Goal: Task Accomplishment & Management: Use online tool/utility

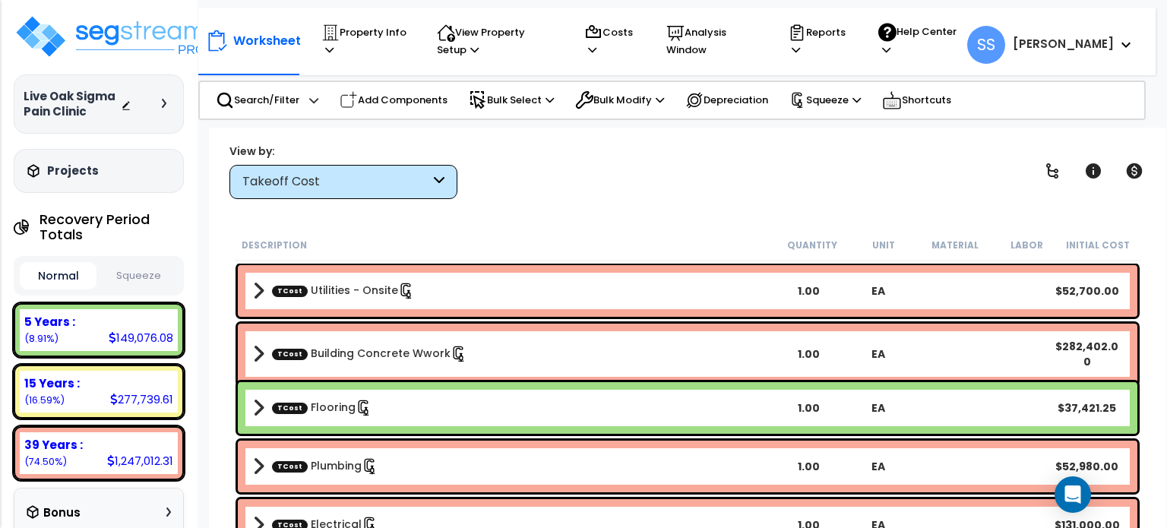
click at [95, 25] on img at bounding box center [113, 37] width 198 height 46
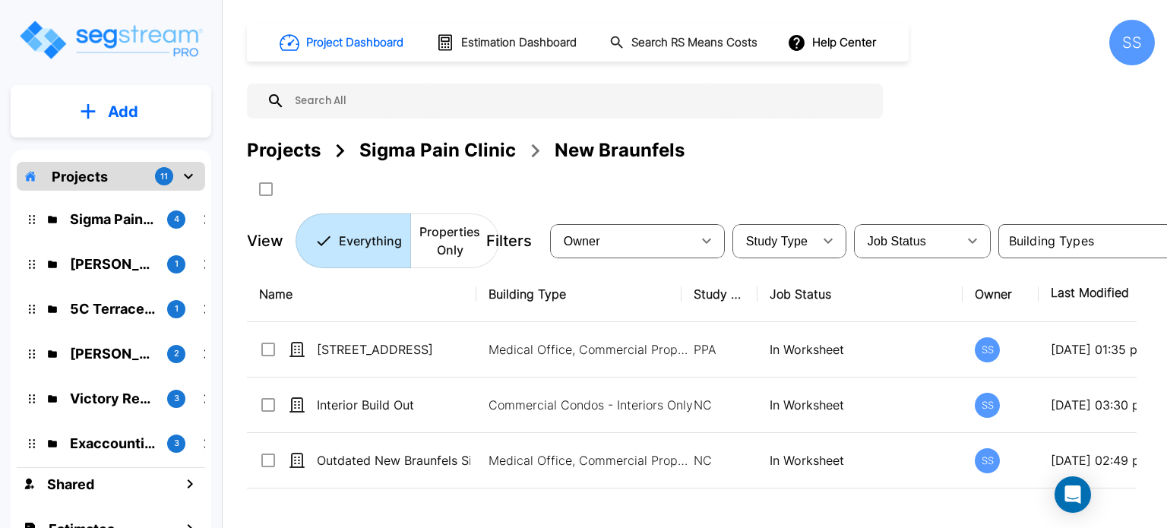
click at [471, 145] on div "Sigma Pain Clinic" at bounding box center [437, 150] width 156 height 27
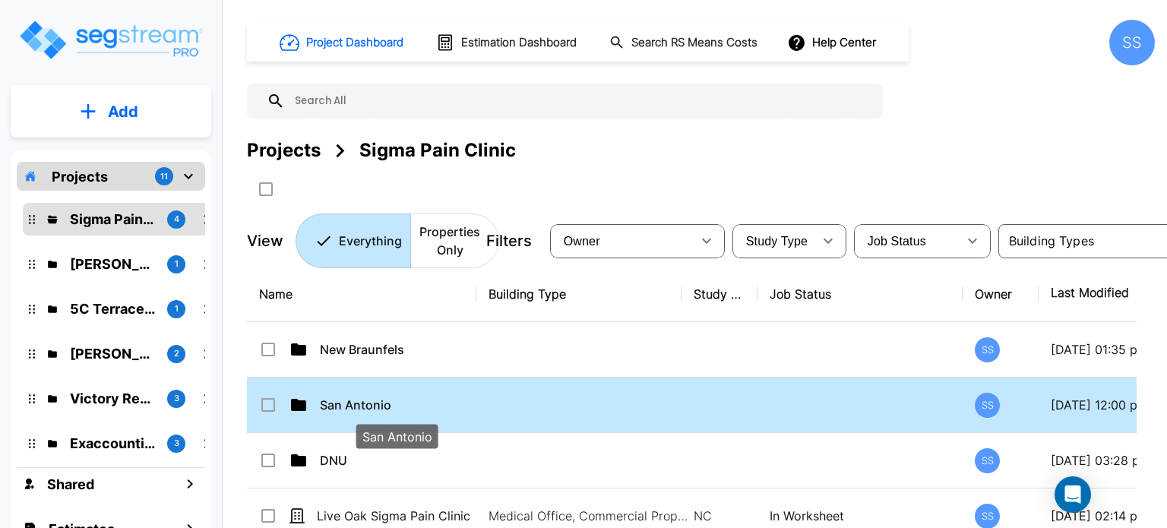
click at [359, 400] on p "San Antonio" at bounding box center [396, 405] width 153 height 18
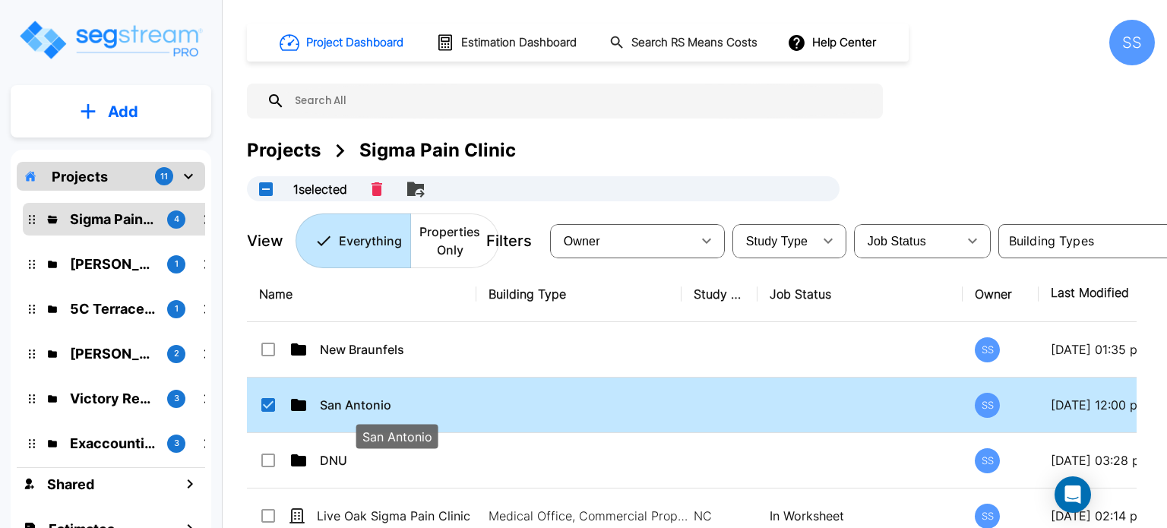
click at [325, 405] on p "San Antonio" at bounding box center [396, 405] width 153 height 18
checkbox input "false"
click at [325, 405] on p "San Antonio" at bounding box center [396, 405] width 153 height 18
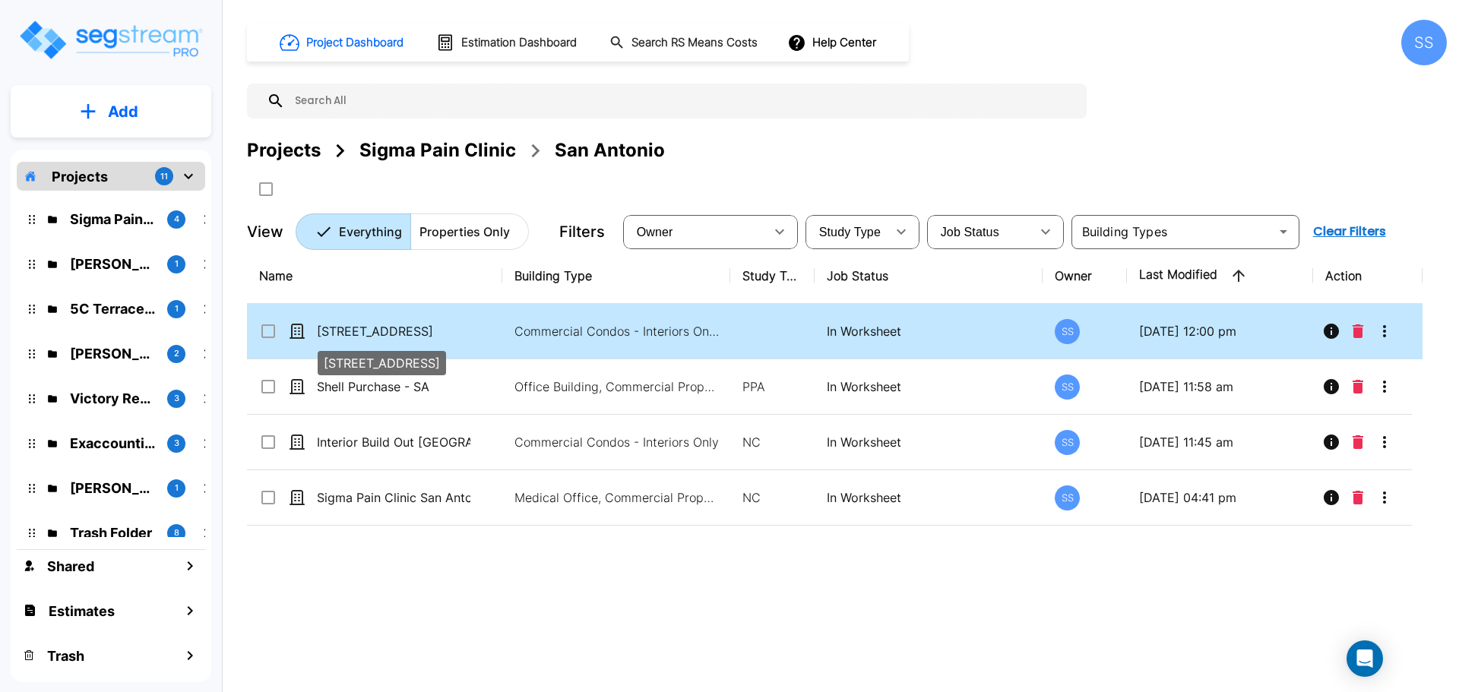
click at [352, 327] on p "3415 Paesanos Parkway" at bounding box center [393, 331] width 153 height 18
checkbox input "true"
click at [352, 327] on p "3415 Paesanos Parkway" at bounding box center [393, 331] width 153 height 18
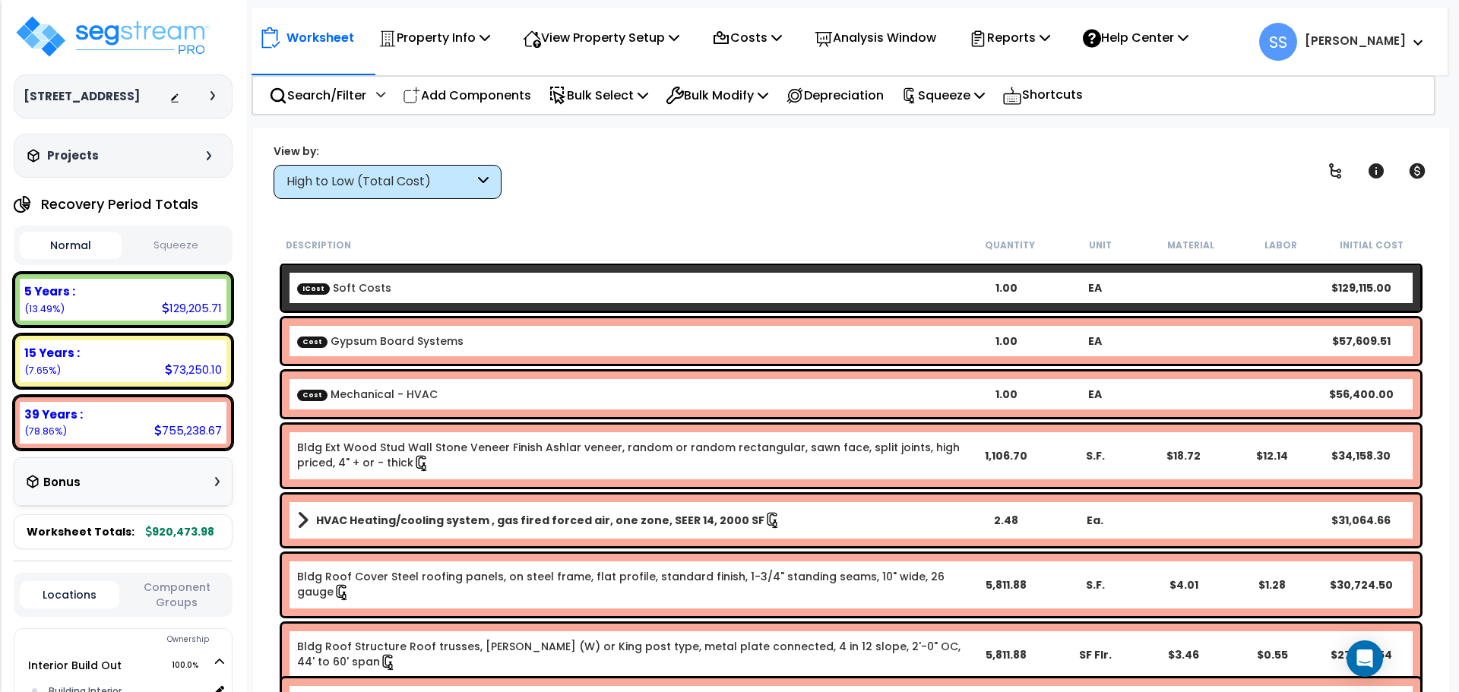
click at [209, 250] on button "Squeeze" at bounding box center [176, 245] width 102 height 27
click at [811, 136] on div "Worksheet Property Info Property Setup Add Property Unit Template property Clon…" at bounding box center [851, 474] width 1196 height 692
click at [473, 36] on p "Property Info" at bounding box center [434, 37] width 112 height 21
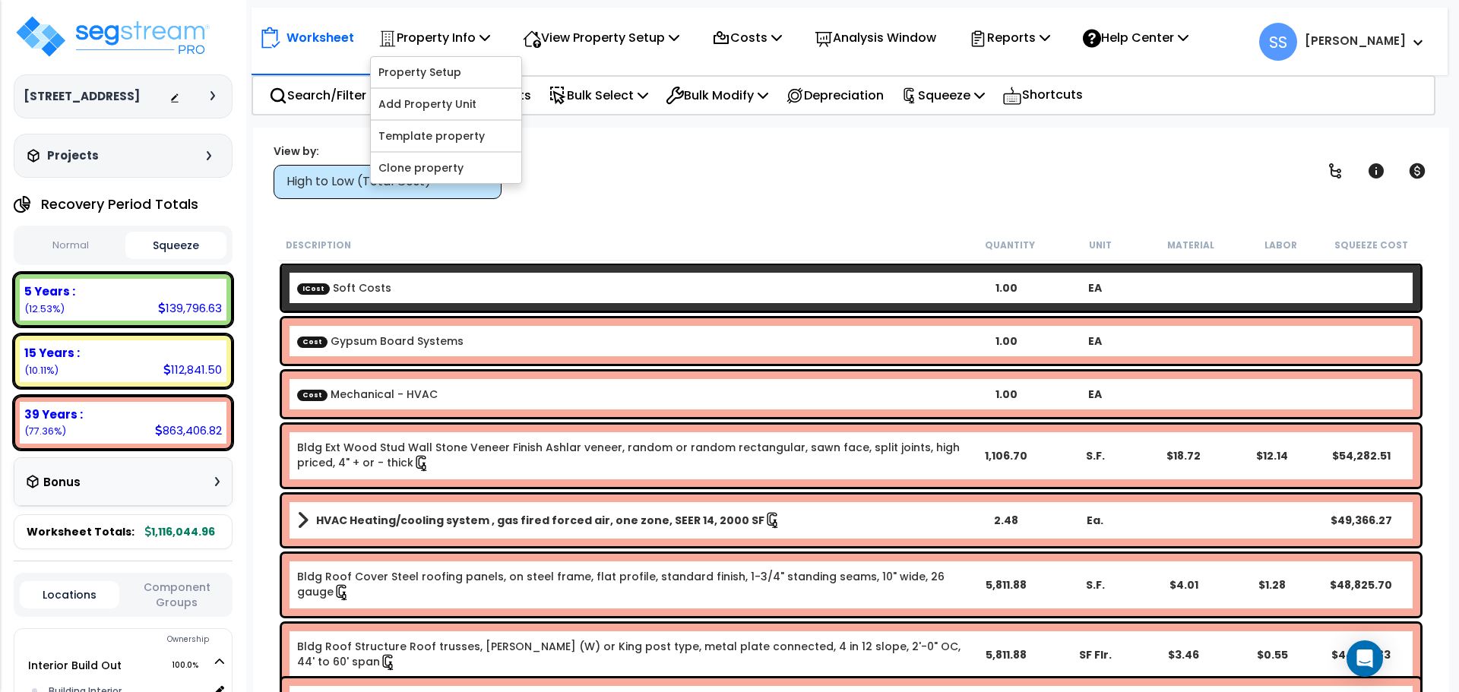
click at [799, 230] on div "Description Quantity Unit Material Labor Squeeze Cost" at bounding box center [851, 245] width 1146 height 32
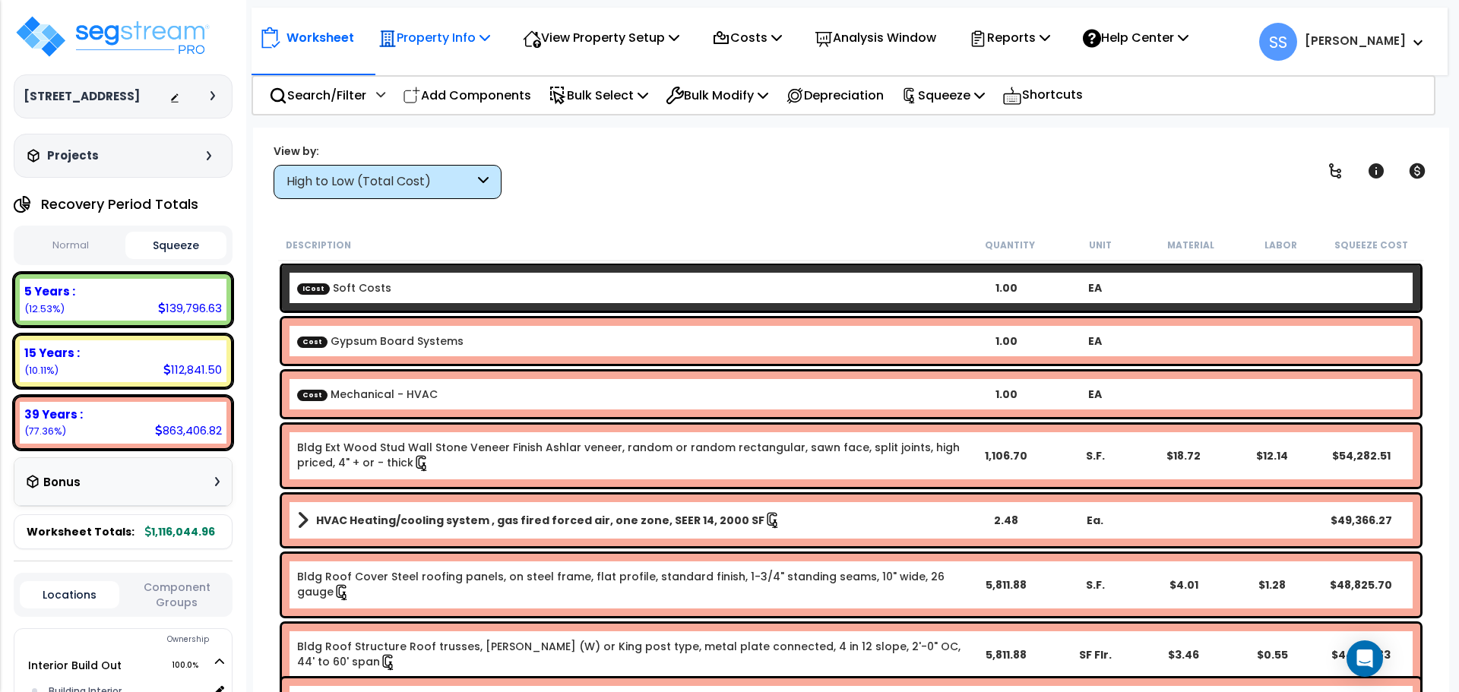
click at [463, 39] on p "Property Info" at bounding box center [434, 37] width 112 height 21
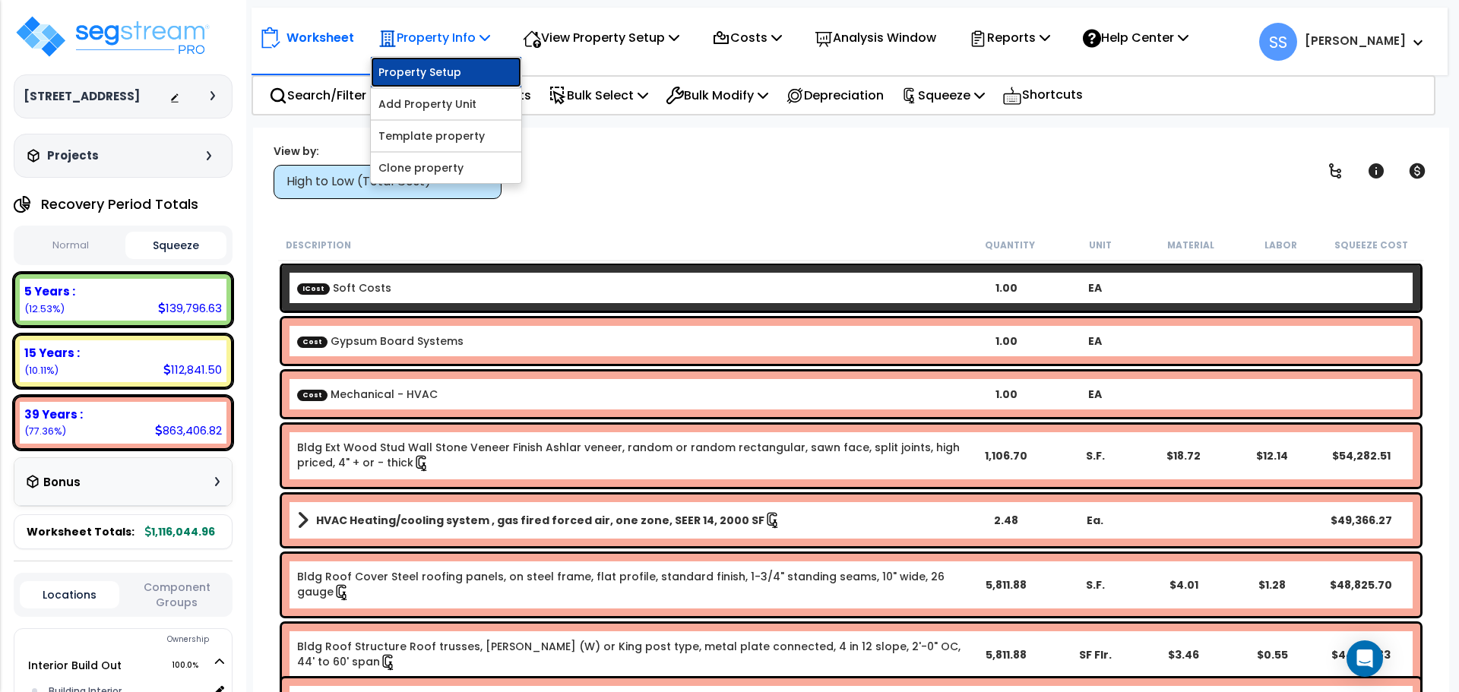
click at [440, 79] on link "Property Setup" at bounding box center [446, 72] width 150 height 30
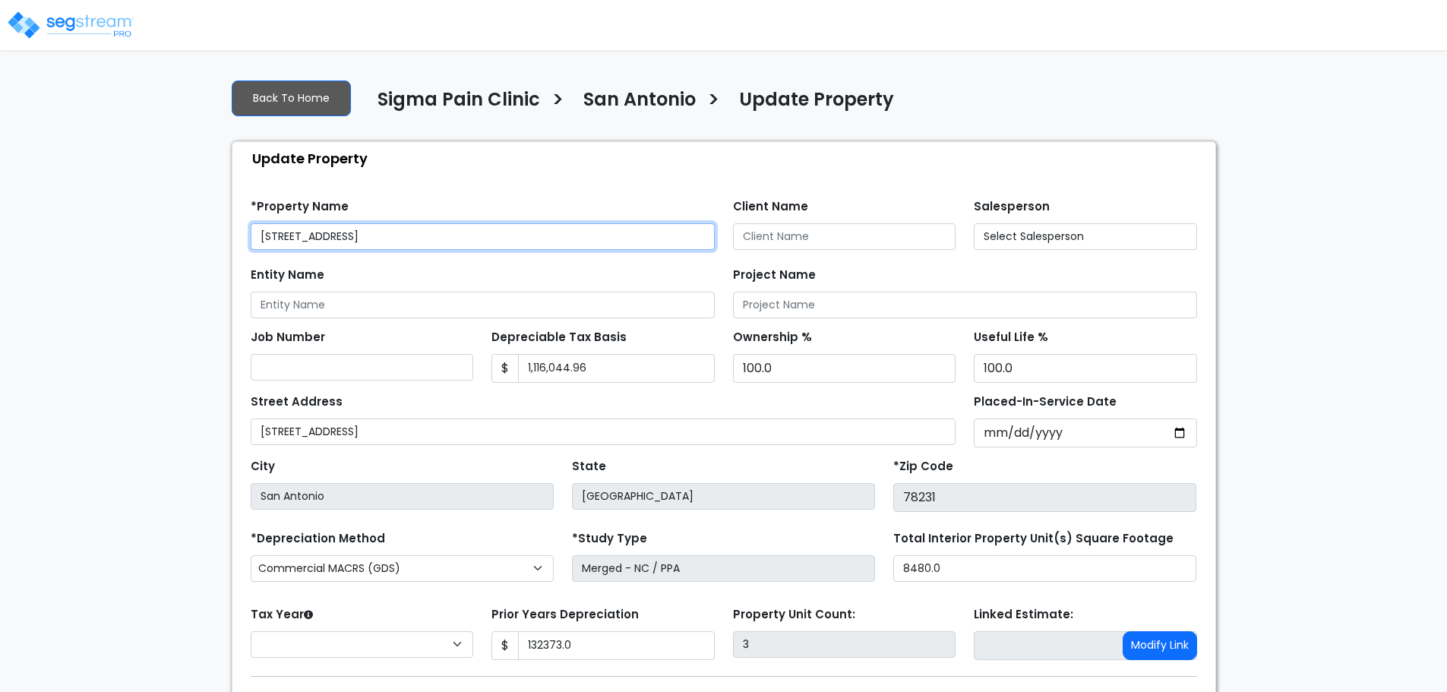
type input "132,373.0"
select select "2025"
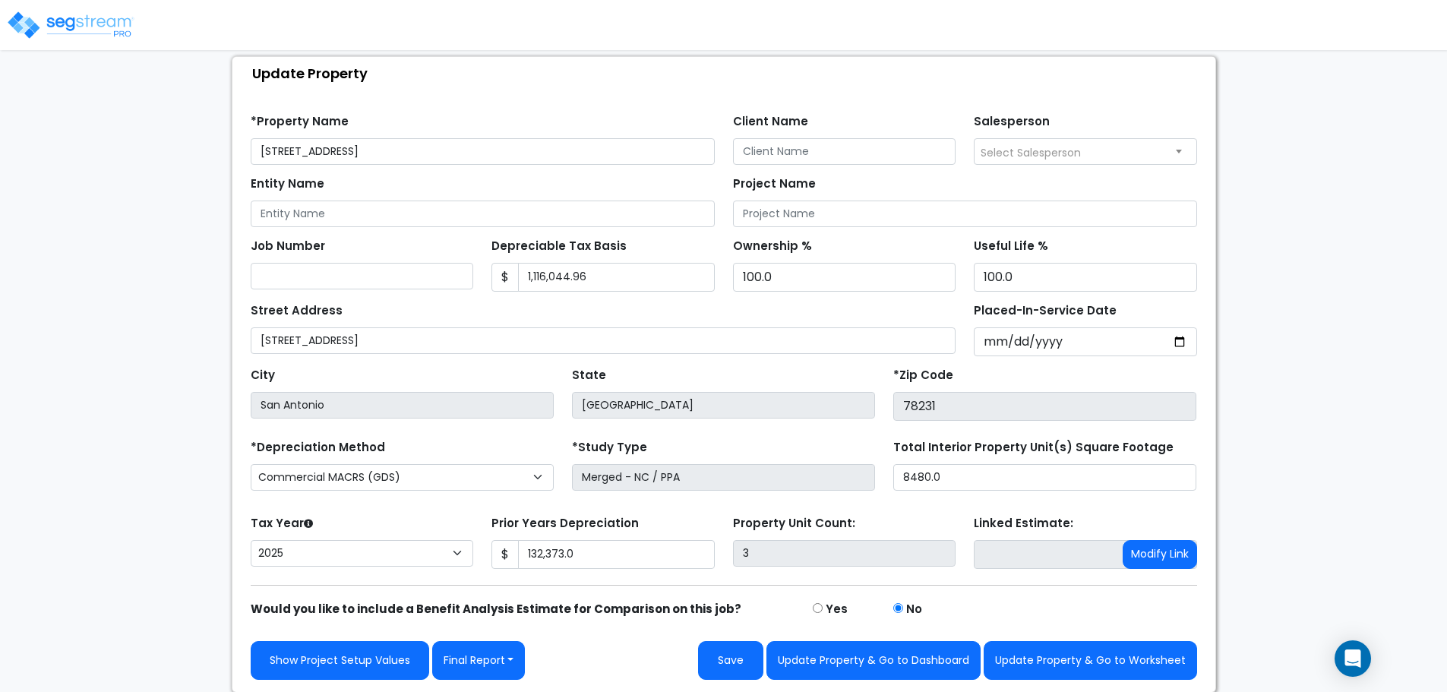
scroll to position [86, 0]
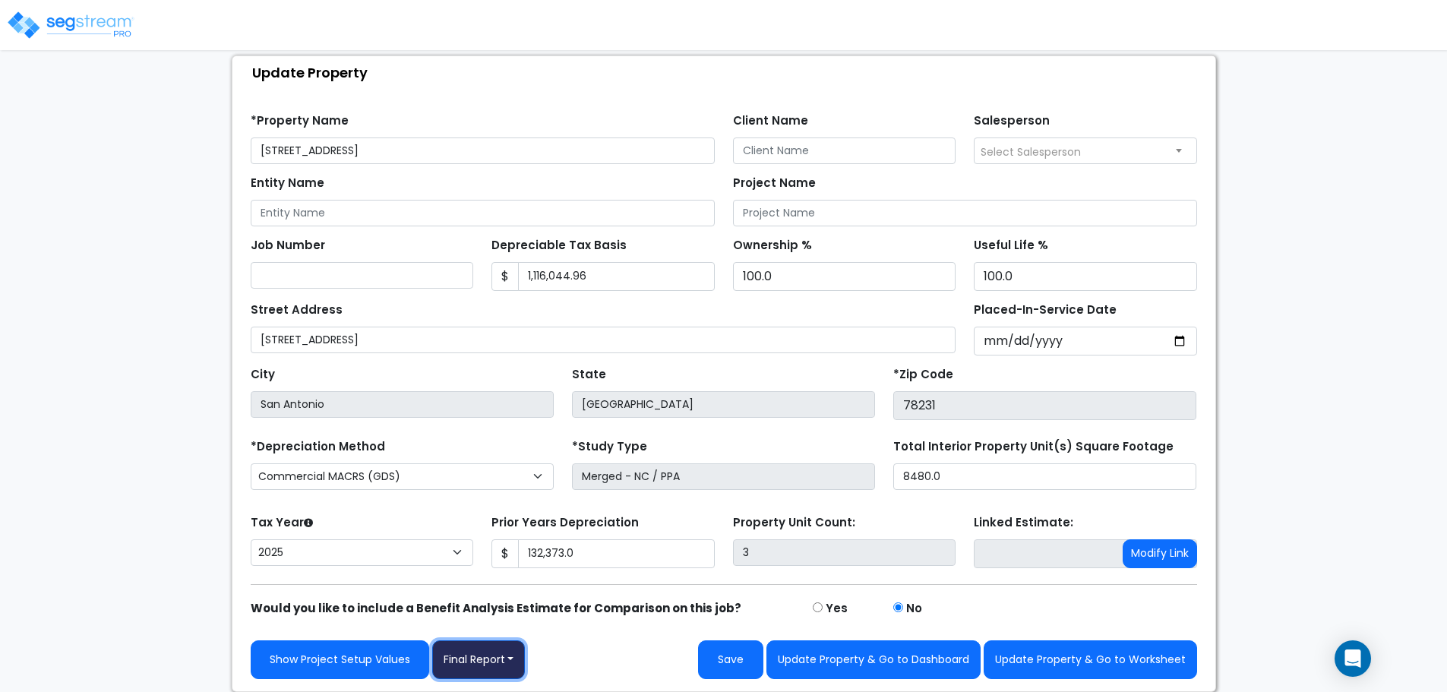
click at [504, 653] on button "Final Report" at bounding box center [478, 659] width 93 height 39
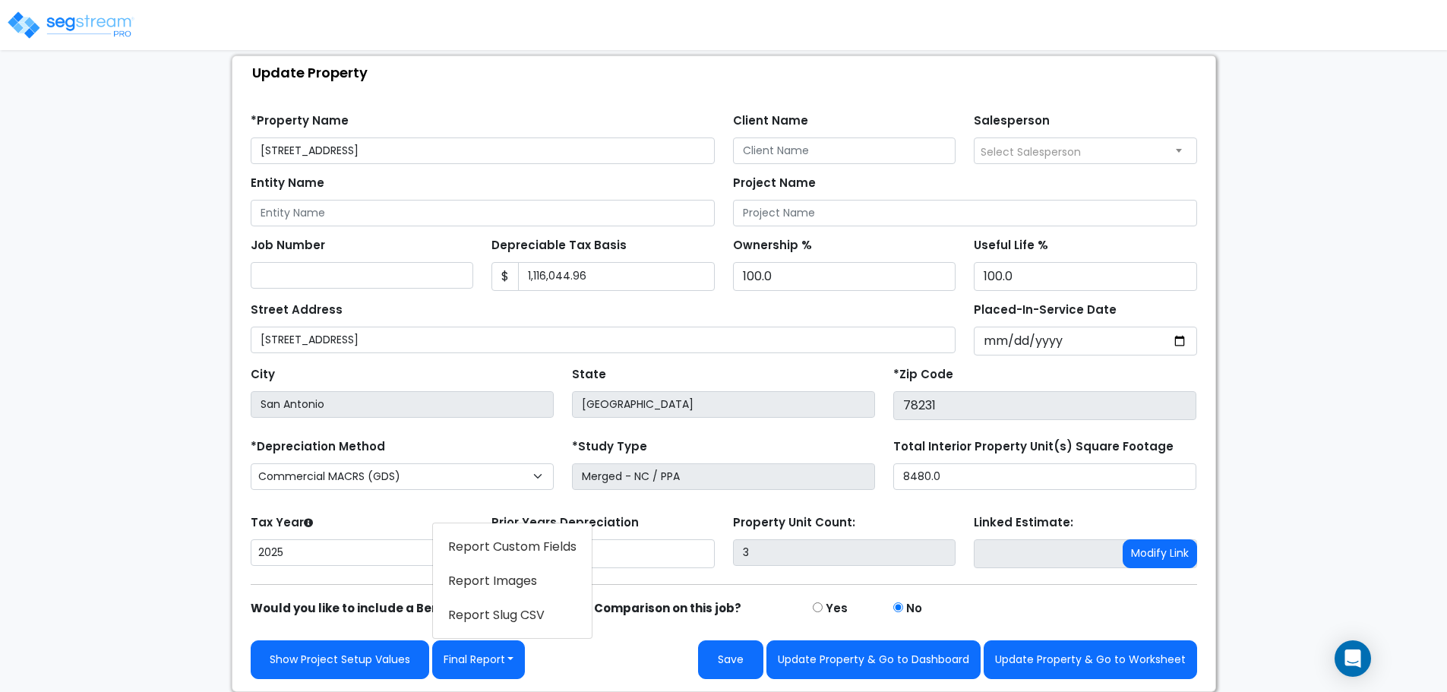
click at [539, 581] on link "Report Images" at bounding box center [512, 581] width 159 height 35
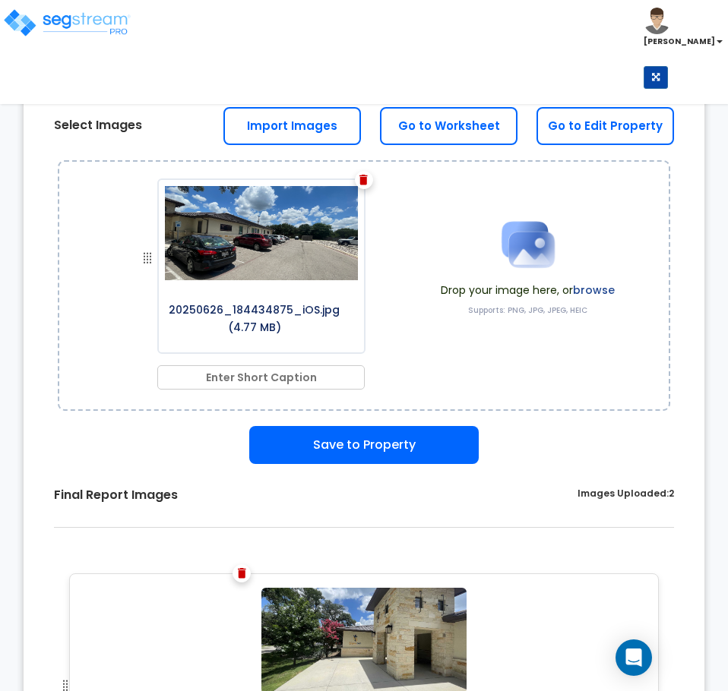
scroll to position [65, 0]
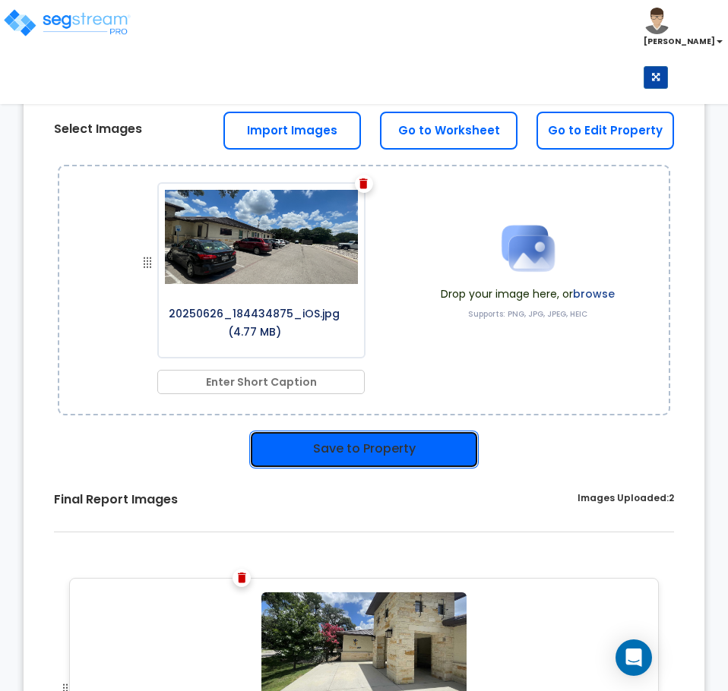
click at [435, 454] on button "Save to Property" at bounding box center [363, 450] width 229 height 38
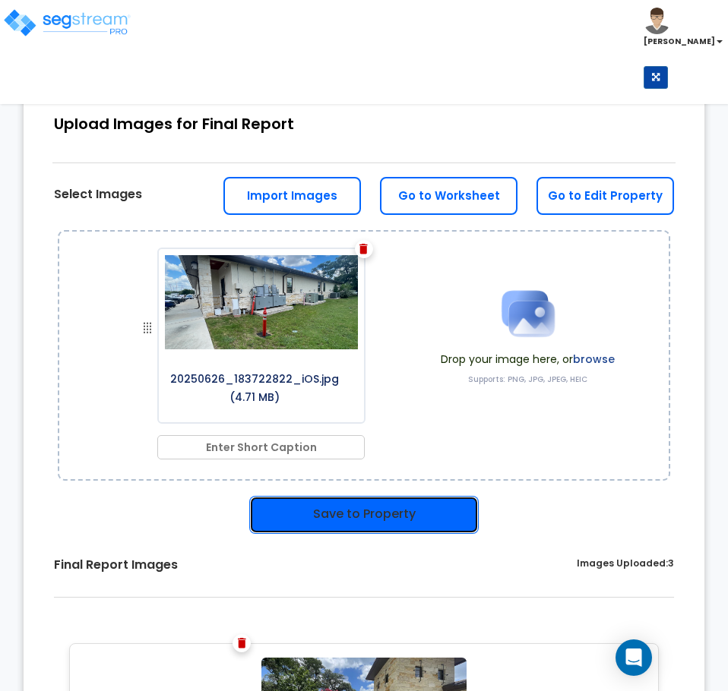
click at [374, 509] on button "Save to Property" at bounding box center [363, 515] width 229 height 38
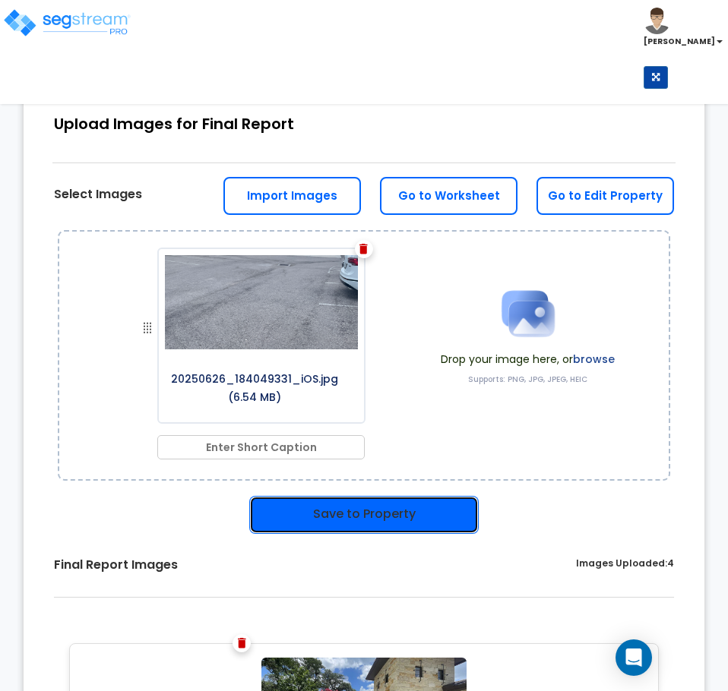
click at [404, 517] on button "Save to Property" at bounding box center [363, 515] width 229 height 38
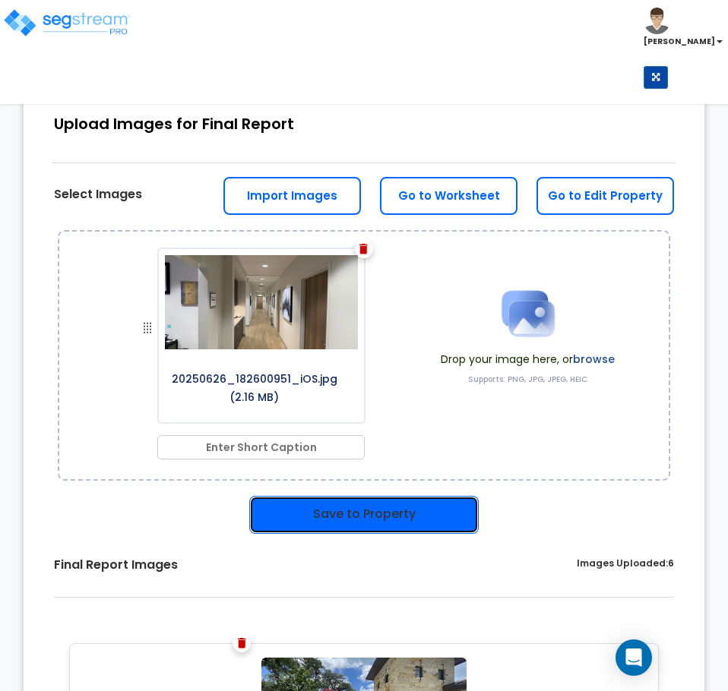
click at [412, 504] on button "Save to Property" at bounding box center [363, 515] width 229 height 38
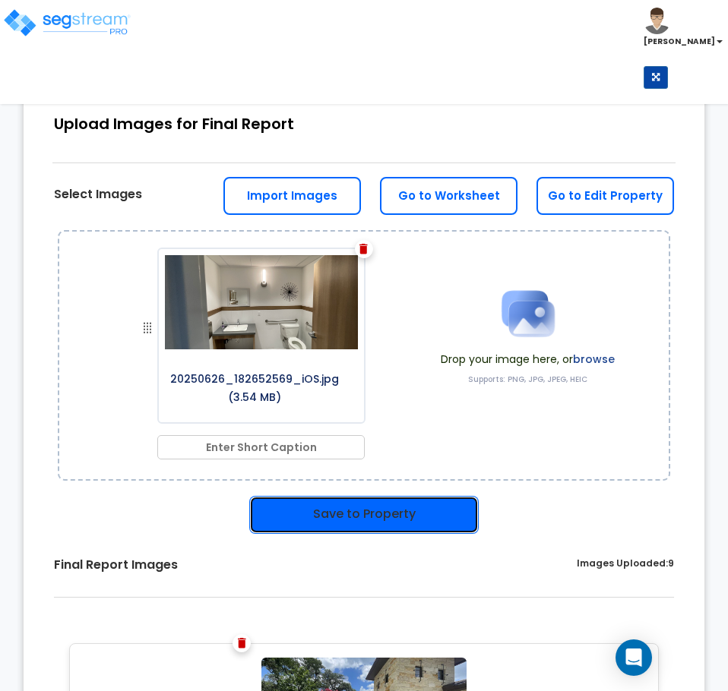
click at [428, 517] on button "Save to Property" at bounding box center [363, 515] width 229 height 38
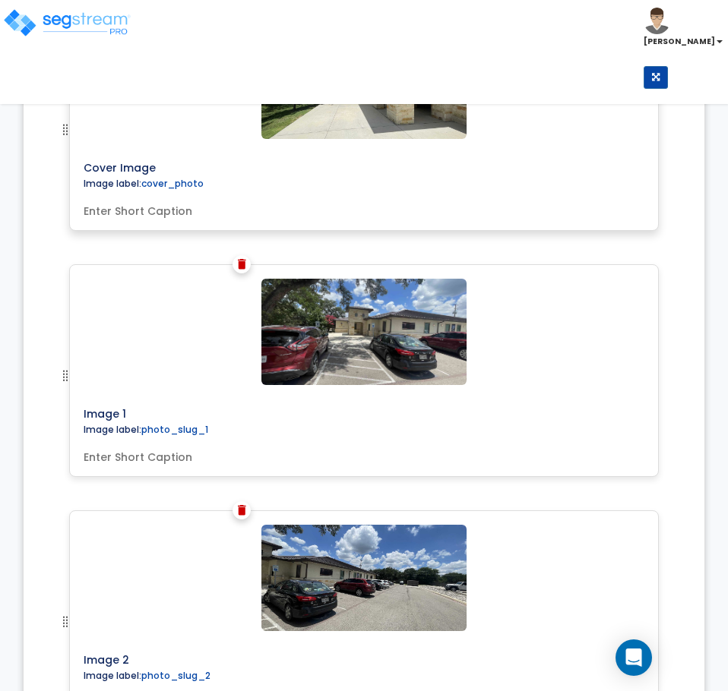
scroll to position [76, 0]
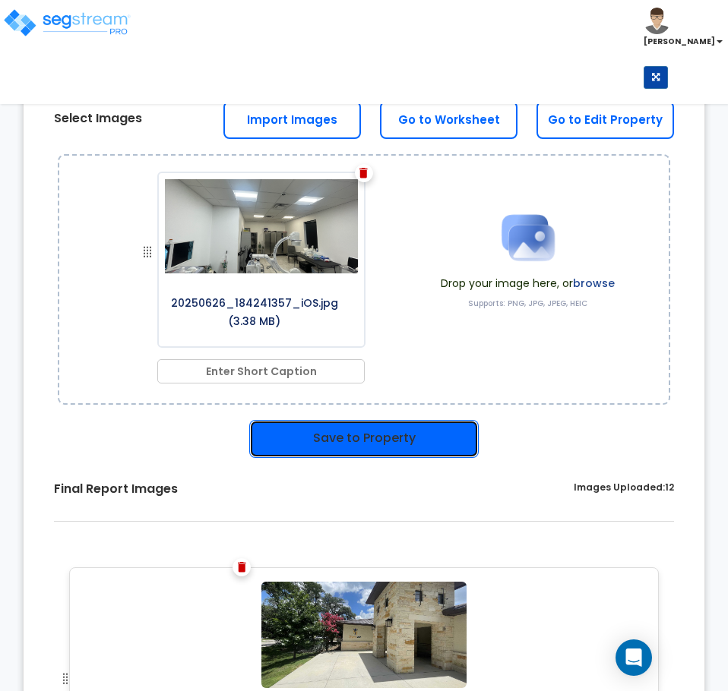
click at [381, 435] on button "Save to Property" at bounding box center [363, 439] width 229 height 38
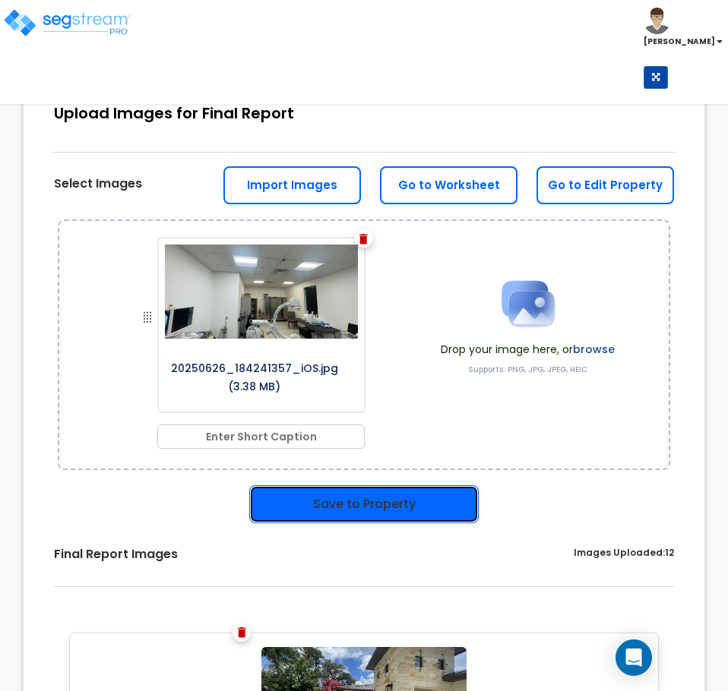
scroll to position [141, 0]
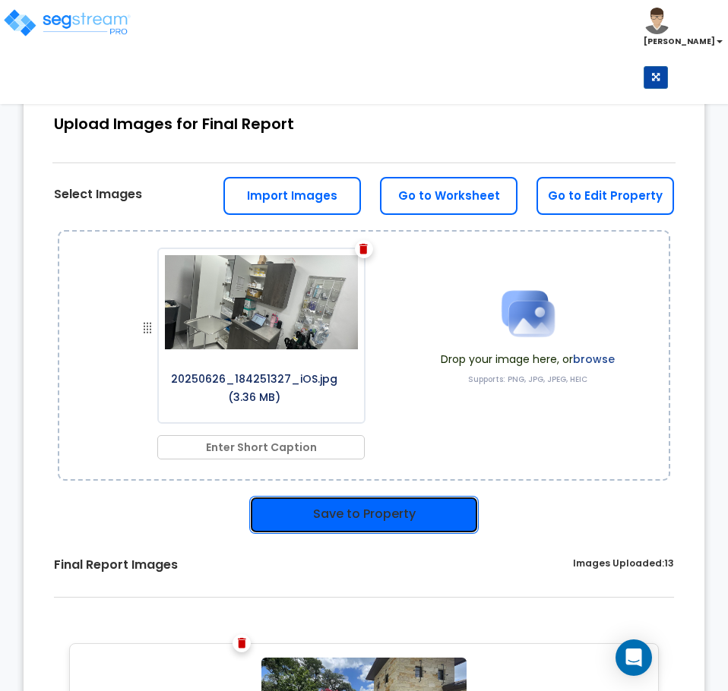
click at [394, 512] on button "Save to Property" at bounding box center [363, 515] width 229 height 38
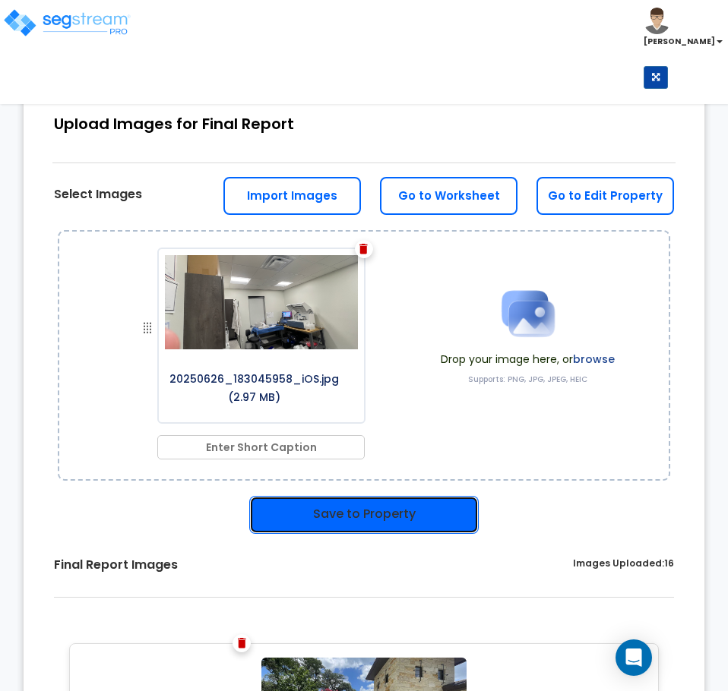
click at [407, 523] on button "Save to Property" at bounding box center [363, 515] width 229 height 38
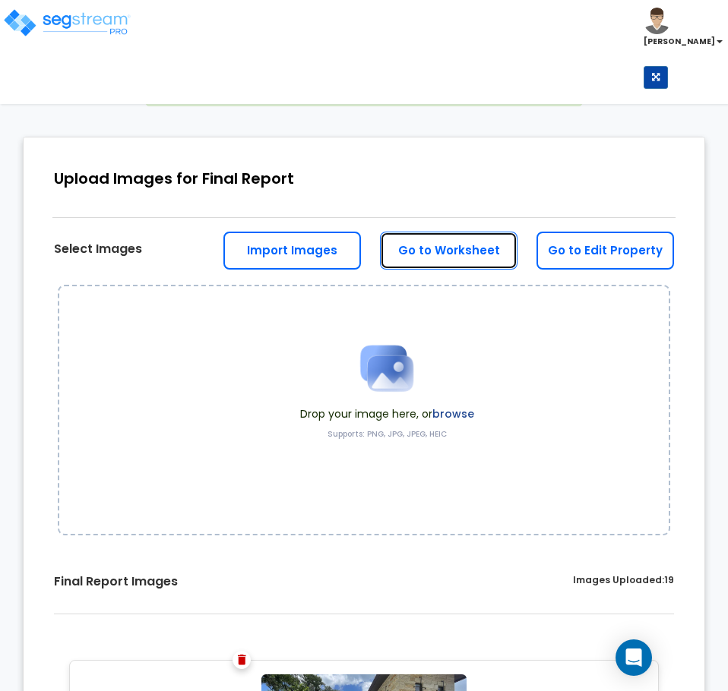
click at [437, 249] on link "Go to Worksheet" at bounding box center [448, 251] width 137 height 38
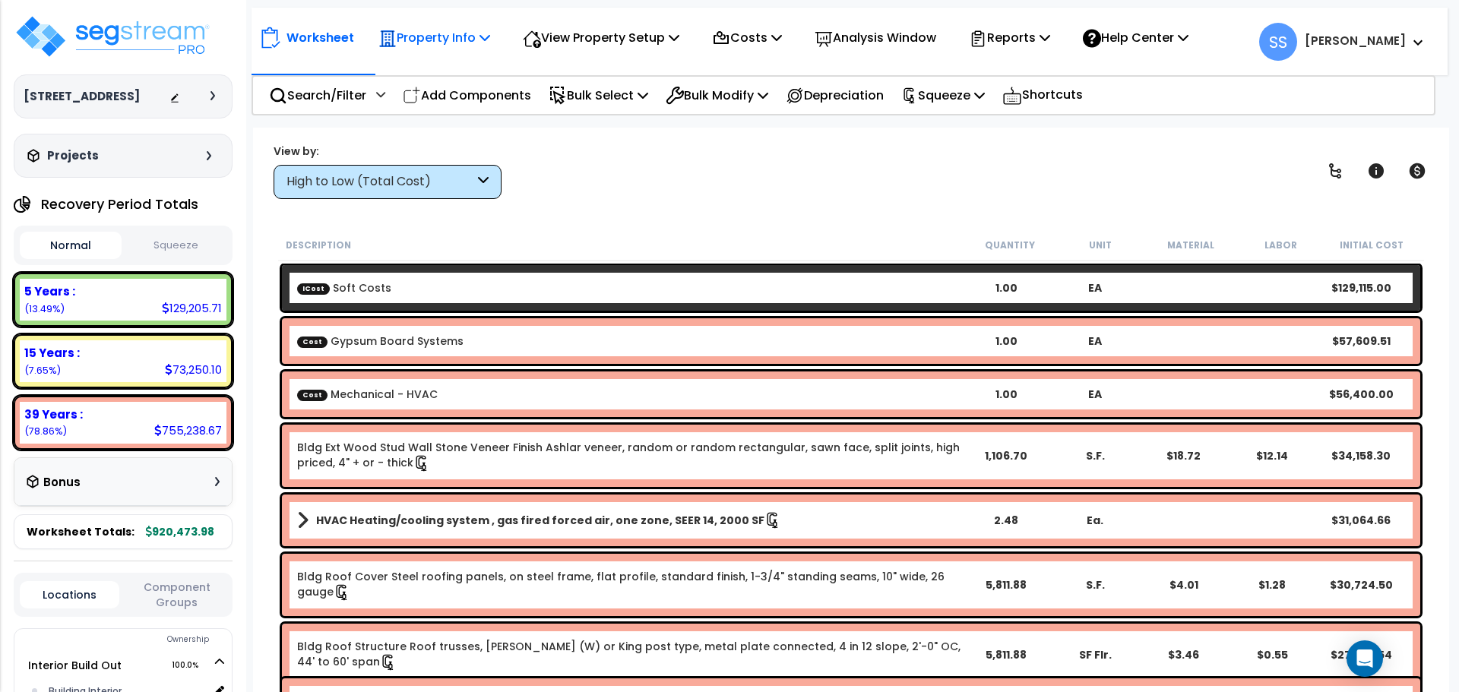
click at [472, 33] on p "Property Info" at bounding box center [434, 37] width 112 height 21
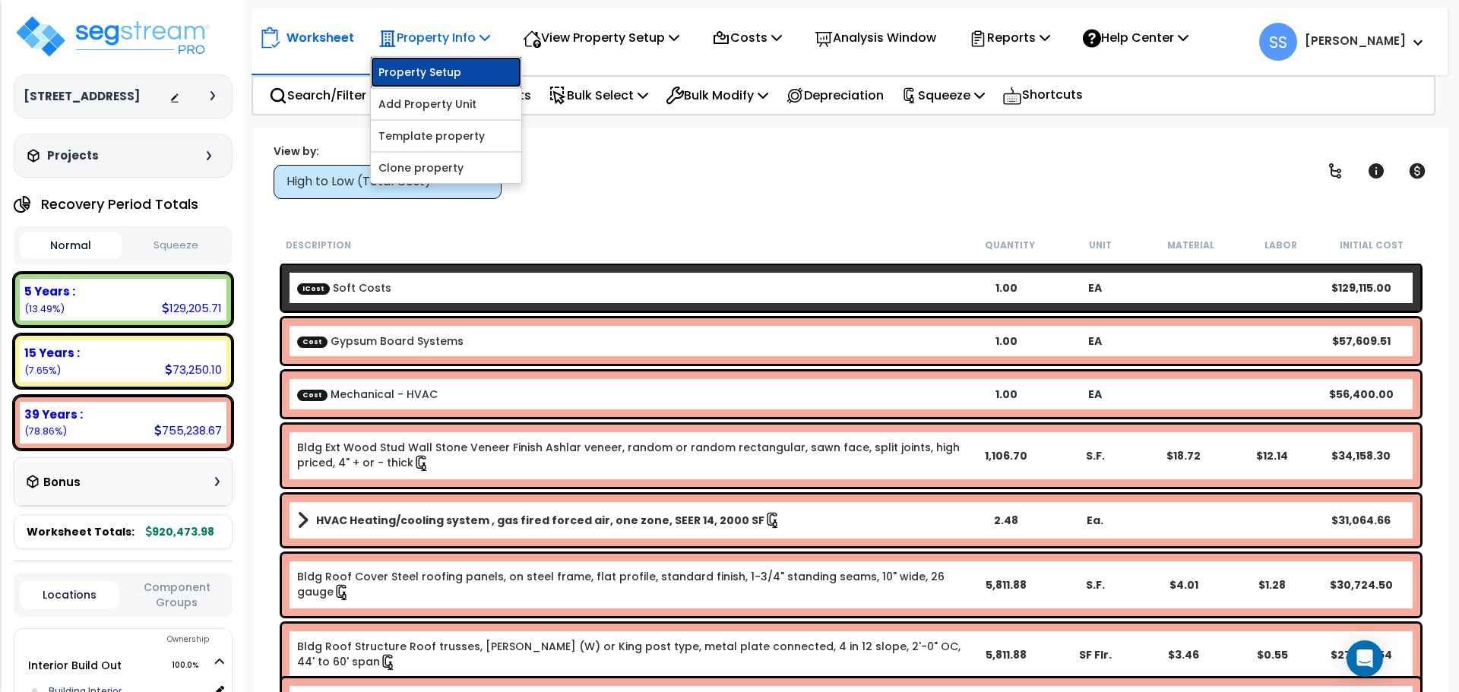
click at [463, 66] on link "Property Setup" at bounding box center [446, 72] width 150 height 30
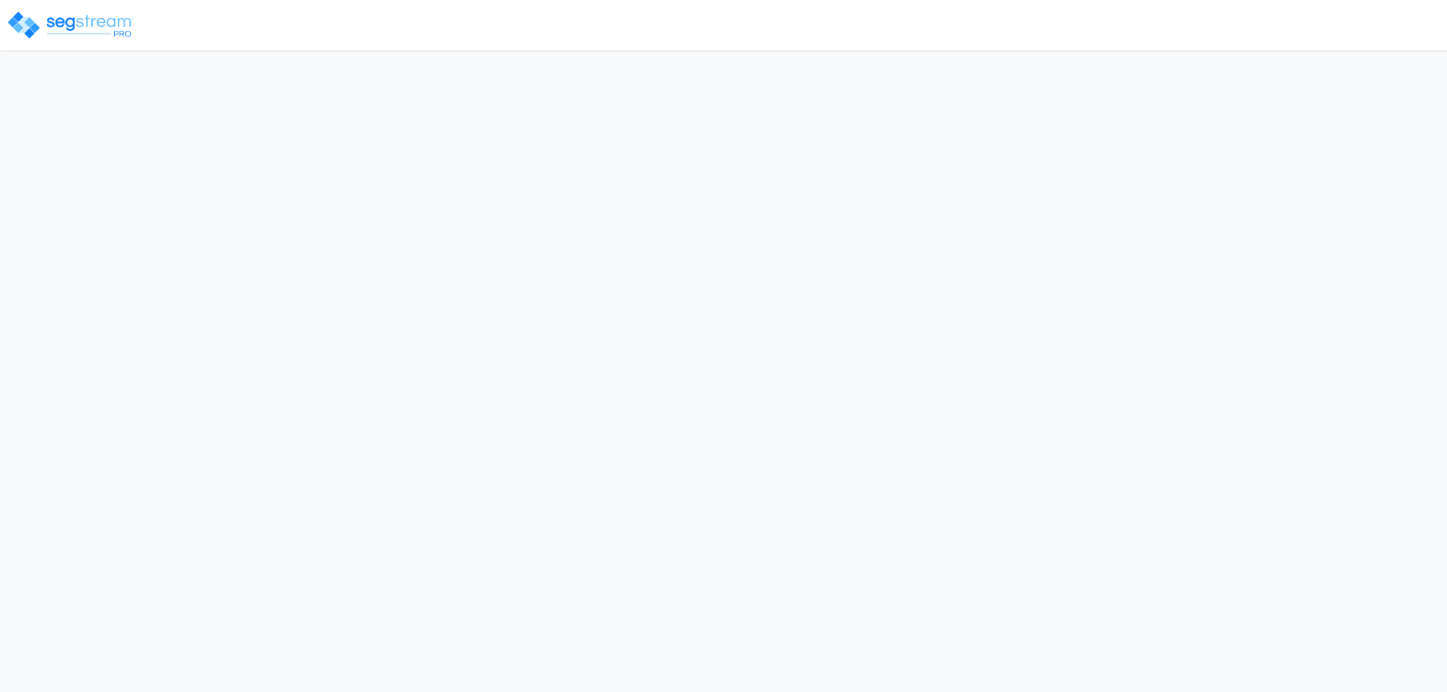
select select "2025"
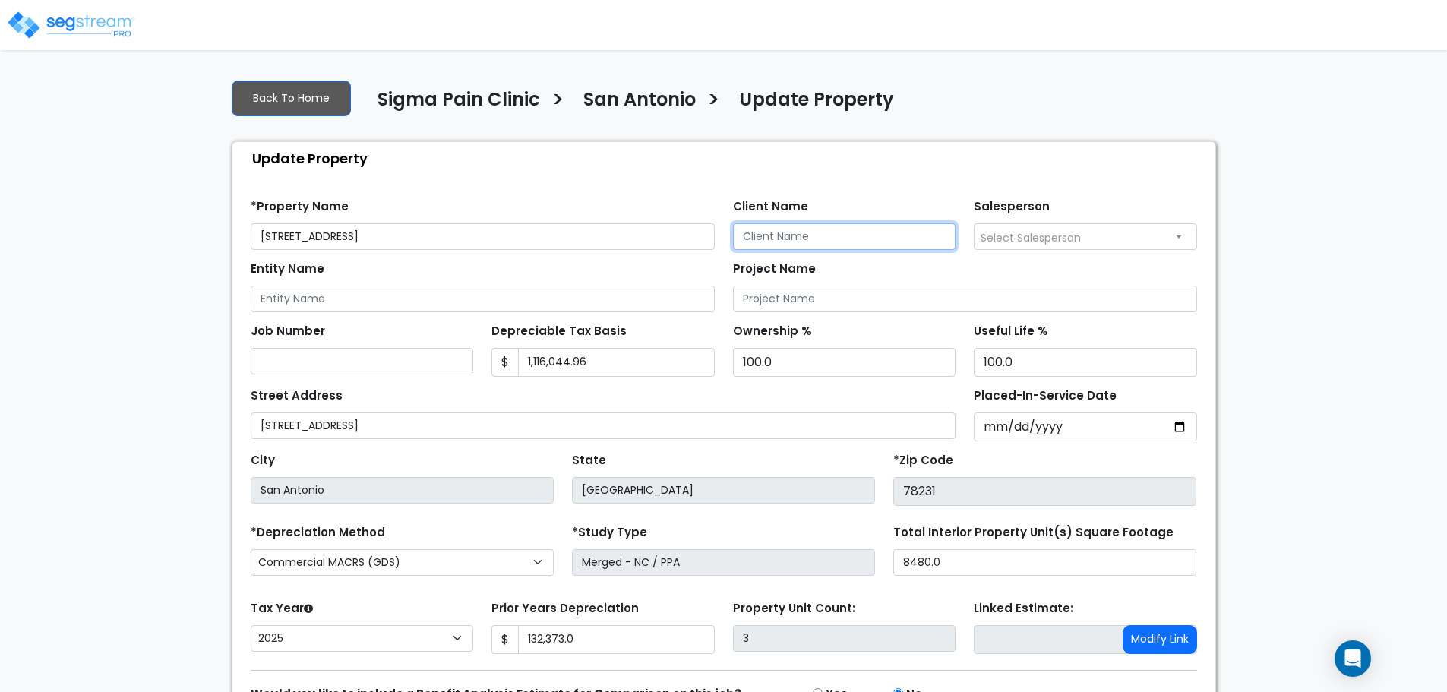
click at [763, 242] on input "Client Name" at bounding box center [844, 236] width 223 height 27
type input "[PERSON_NAME]"
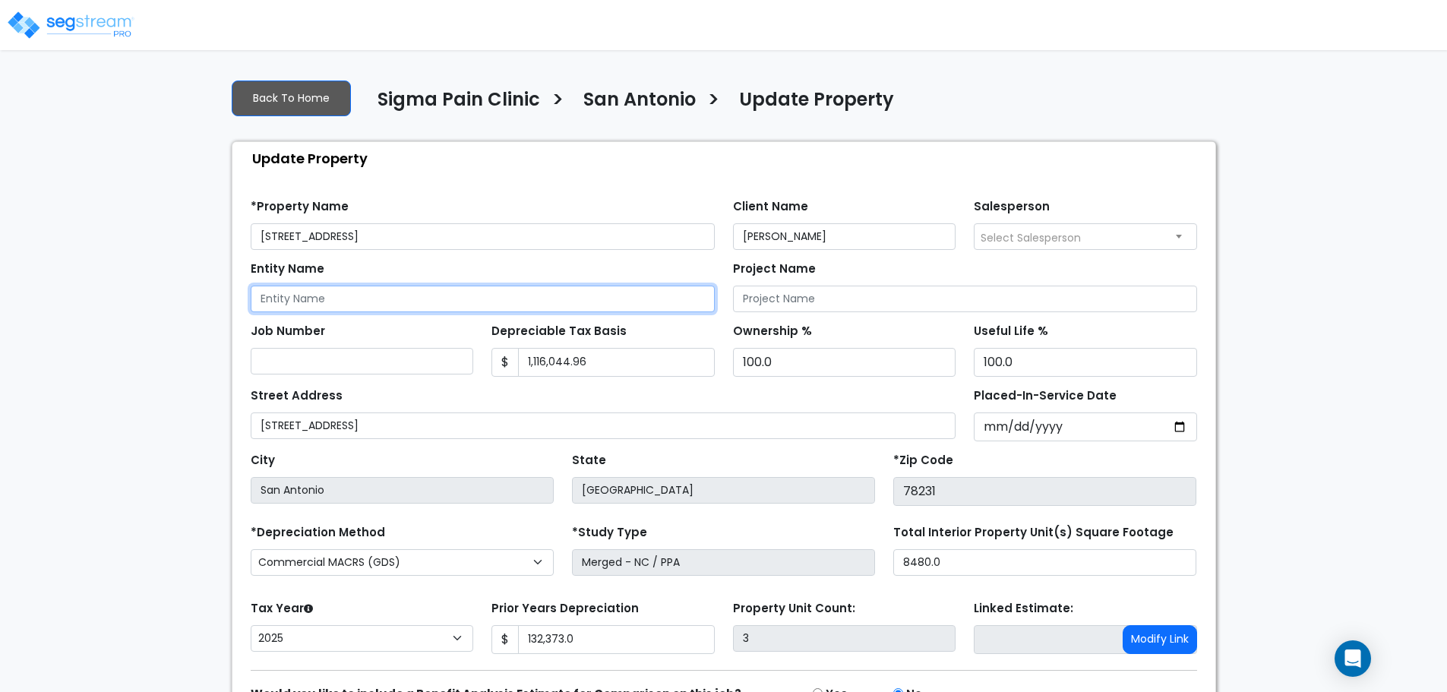
click at [489, 300] on input "Entity Name" at bounding box center [483, 299] width 464 height 27
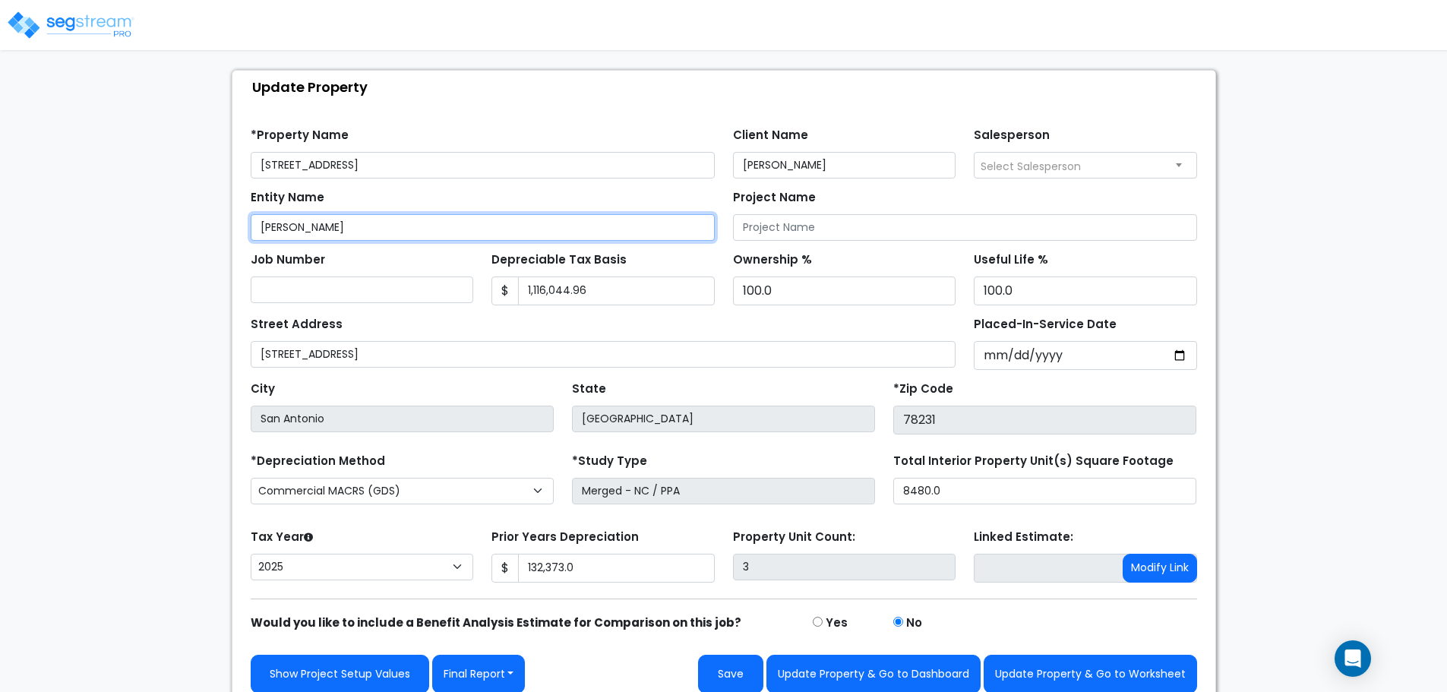
scroll to position [86, 0]
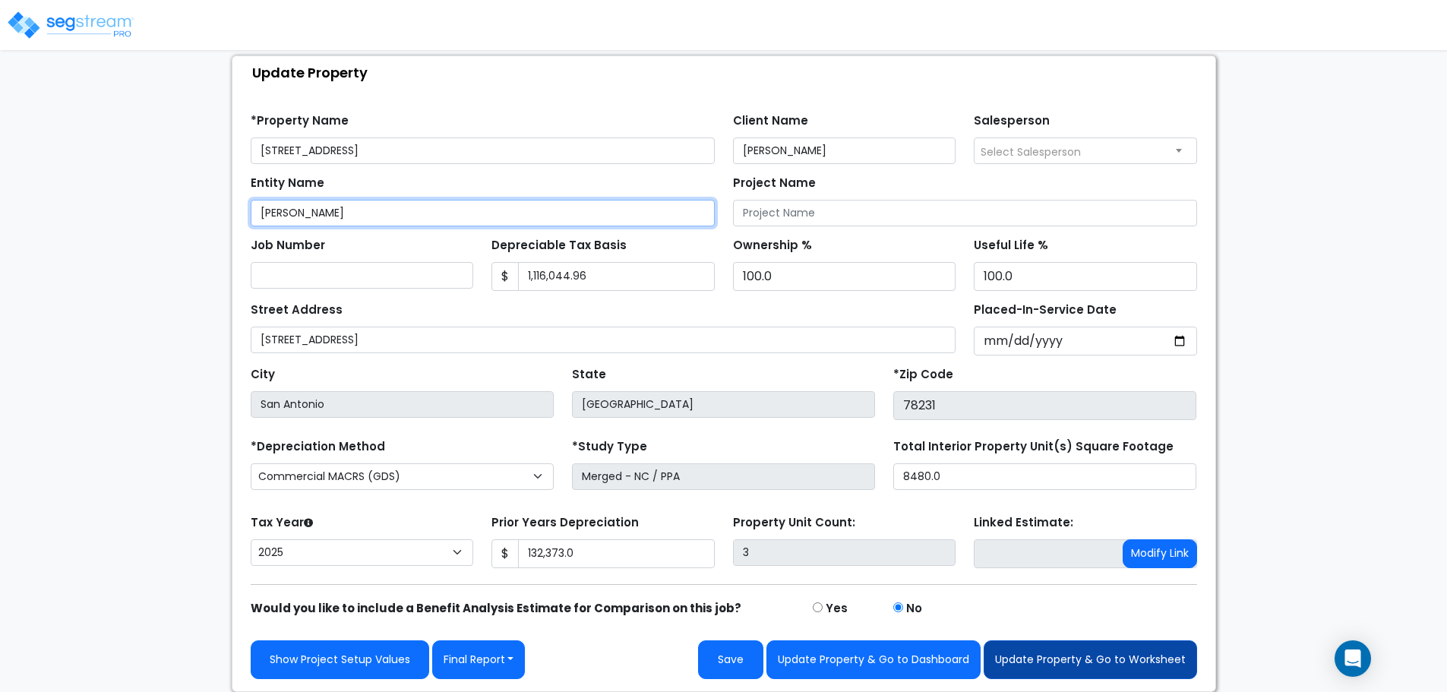
type input "[PERSON_NAME]"
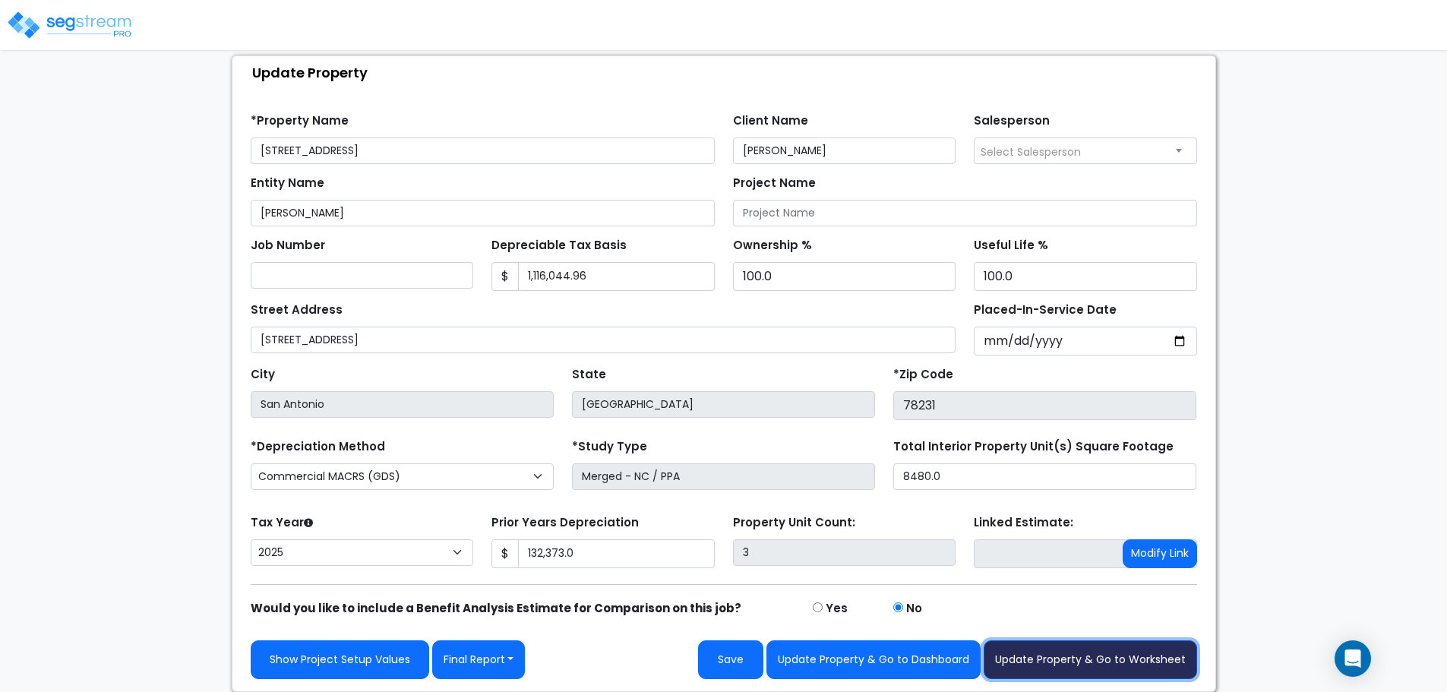
drag, startPoint x: 1045, startPoint y: 654, endPoint x: 579, endPoint y: 663, distance: 465.7
click at [470, 675] on div "Show Project Setup Values Final Report Report Custom Fields Report Images Repor…" at bounding box center [724, 659] width 947 height 39
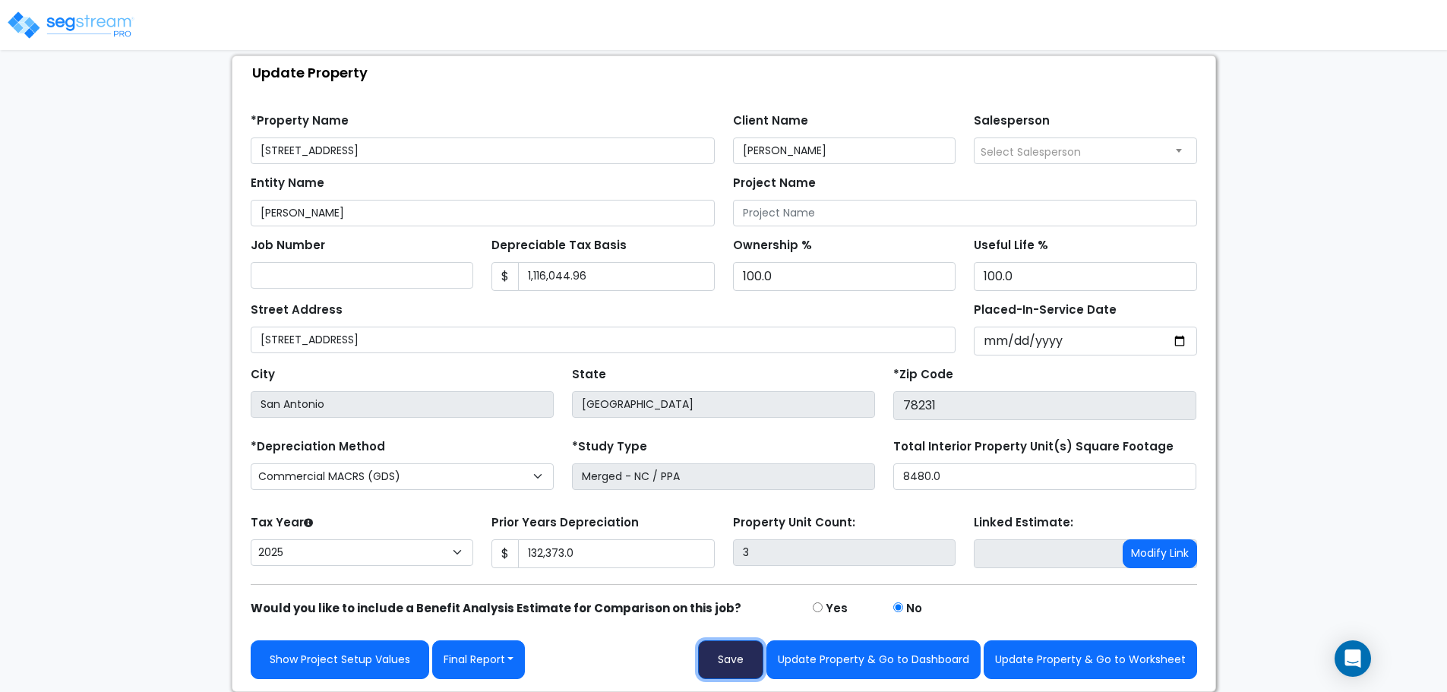
click at [733, 672] on button "Save" at bounding box center [730, 659] width 65 height 39
type input "132373"
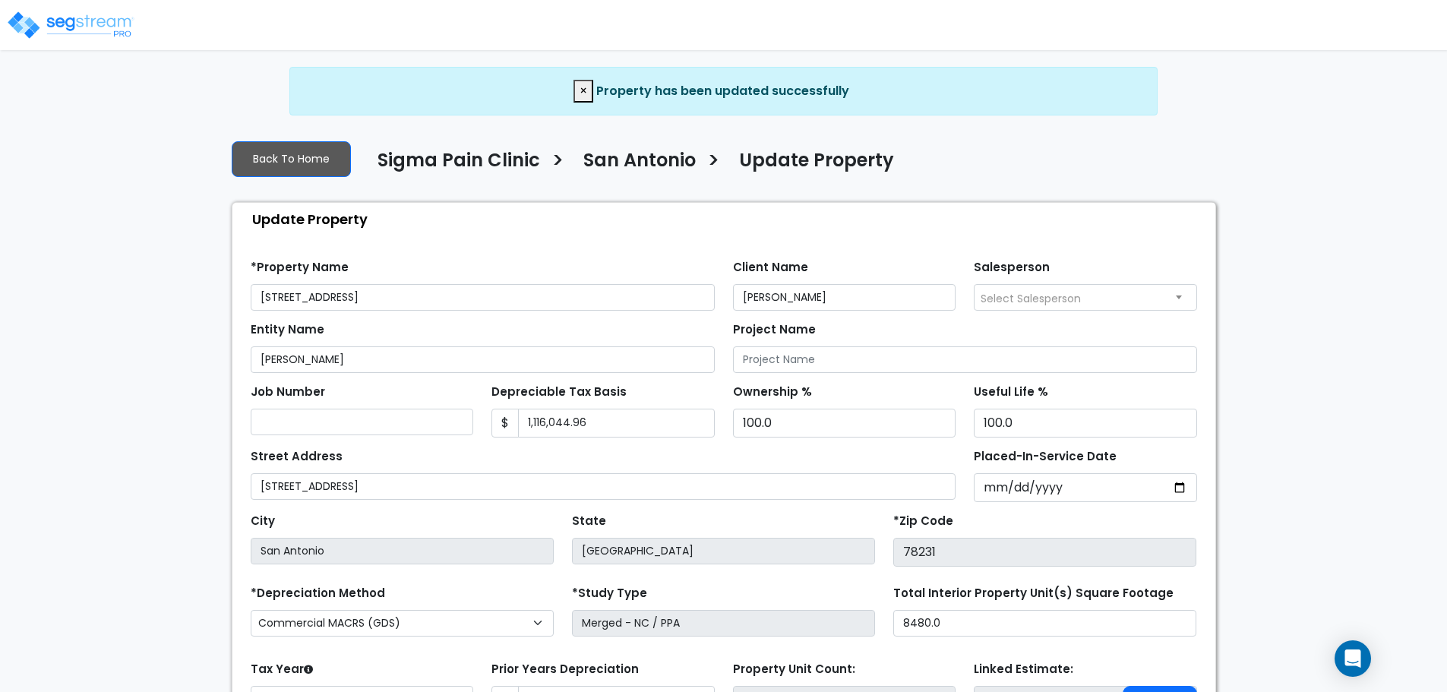
select select "2025"
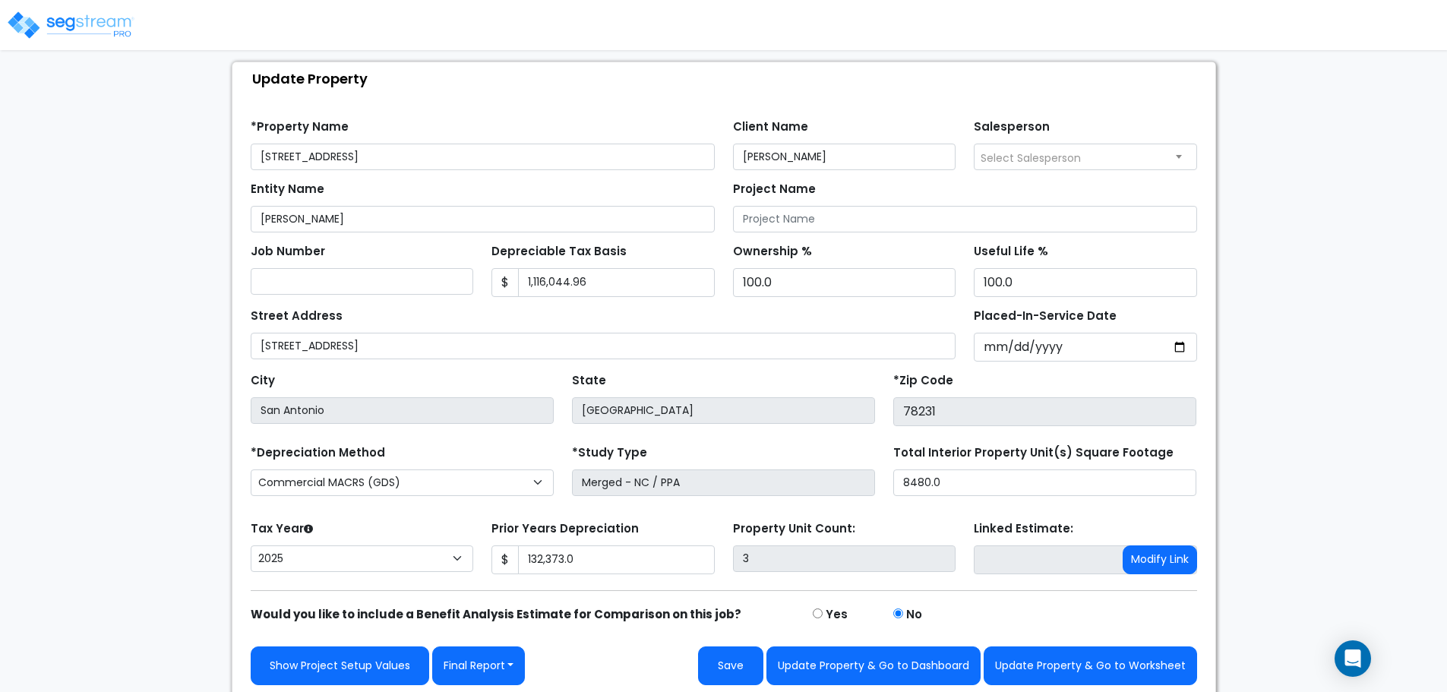
scroll to position [147, 0]
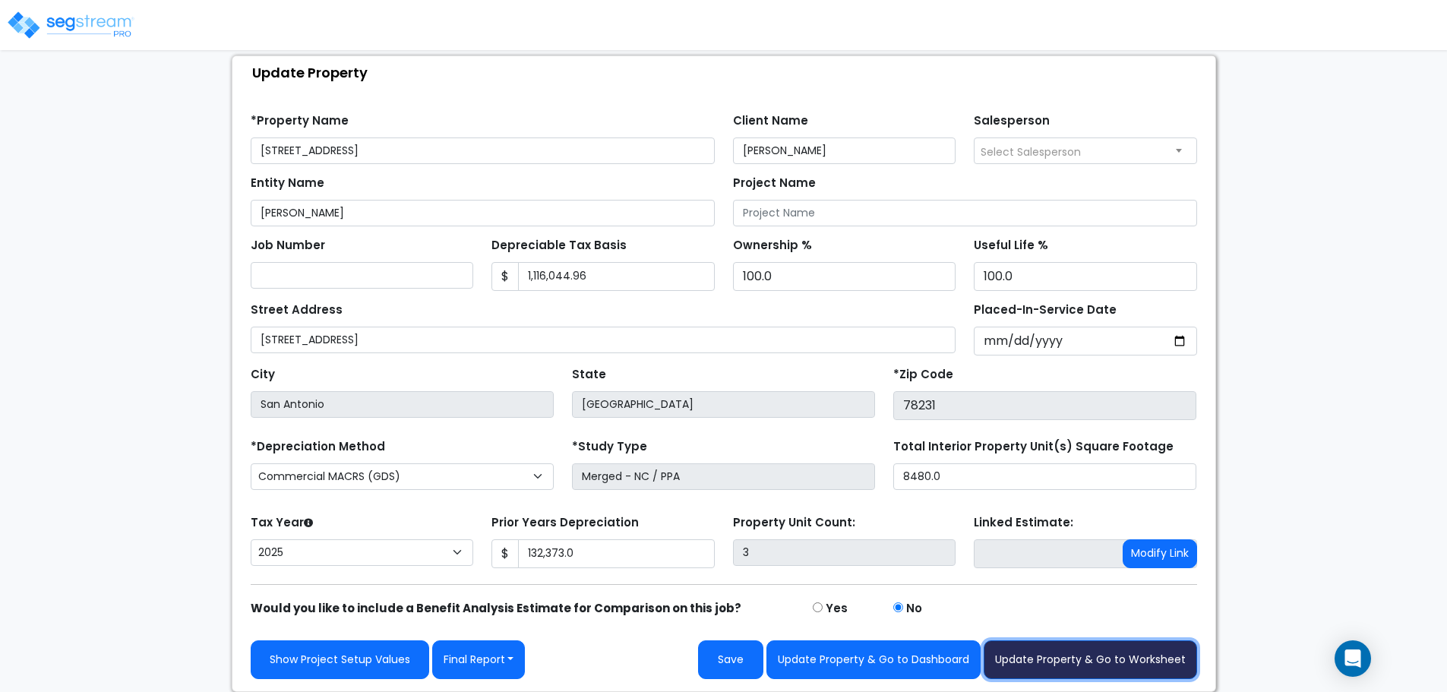
click at [1053, 656] on button "Update Property & Go to Worksheet" at bounding box center [1090, 659] width 213 height 39
type input "132373"
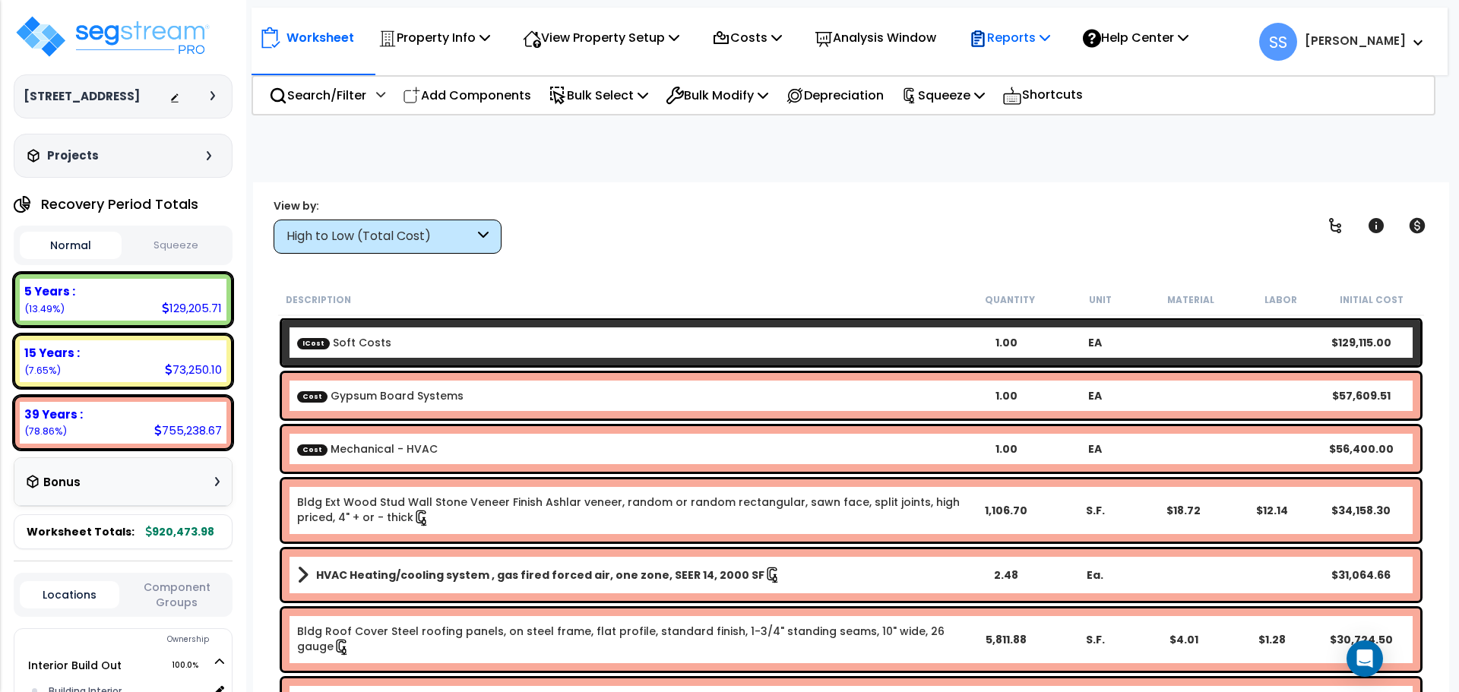
click at [1046, 33] on p "Reports" at bounding box center [1009, 37] width 81 height 21
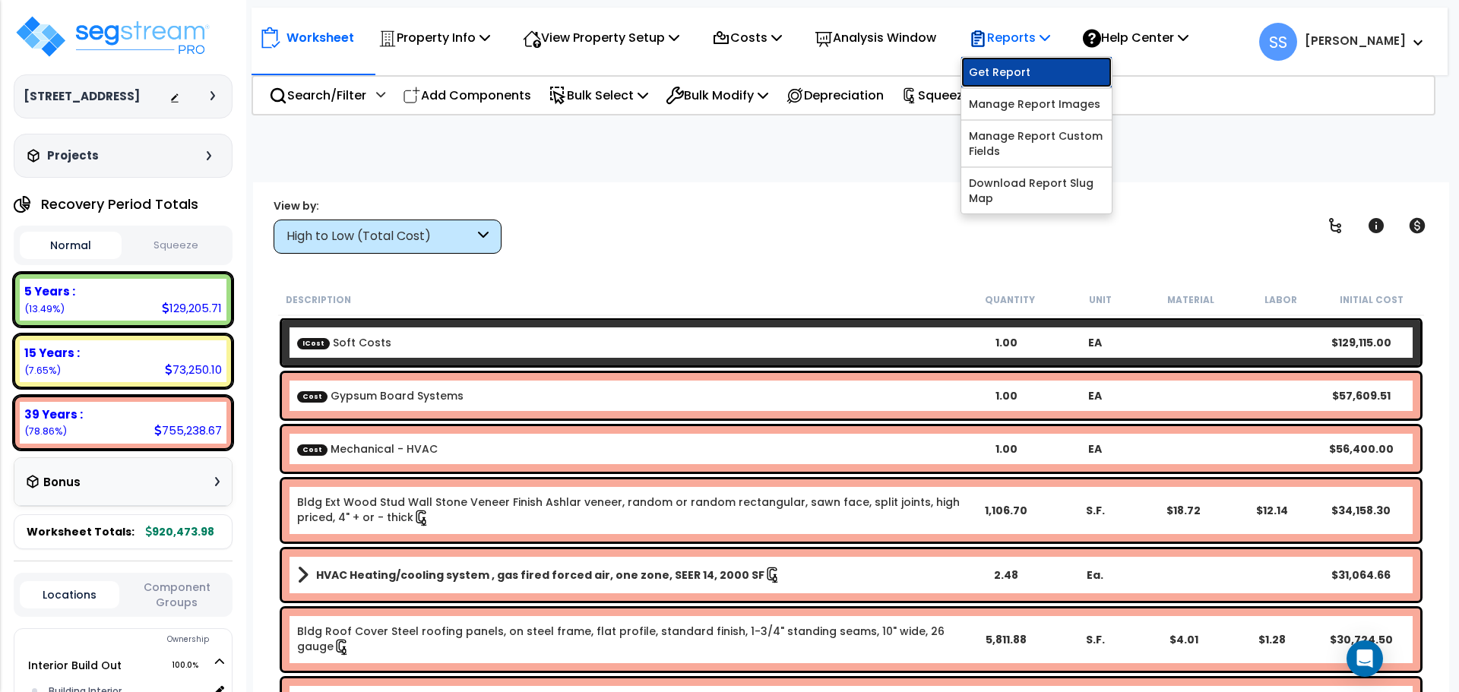
click at [1035, 66] on link "Get Report" at bounding box center [1036, 72] width 150 height 30
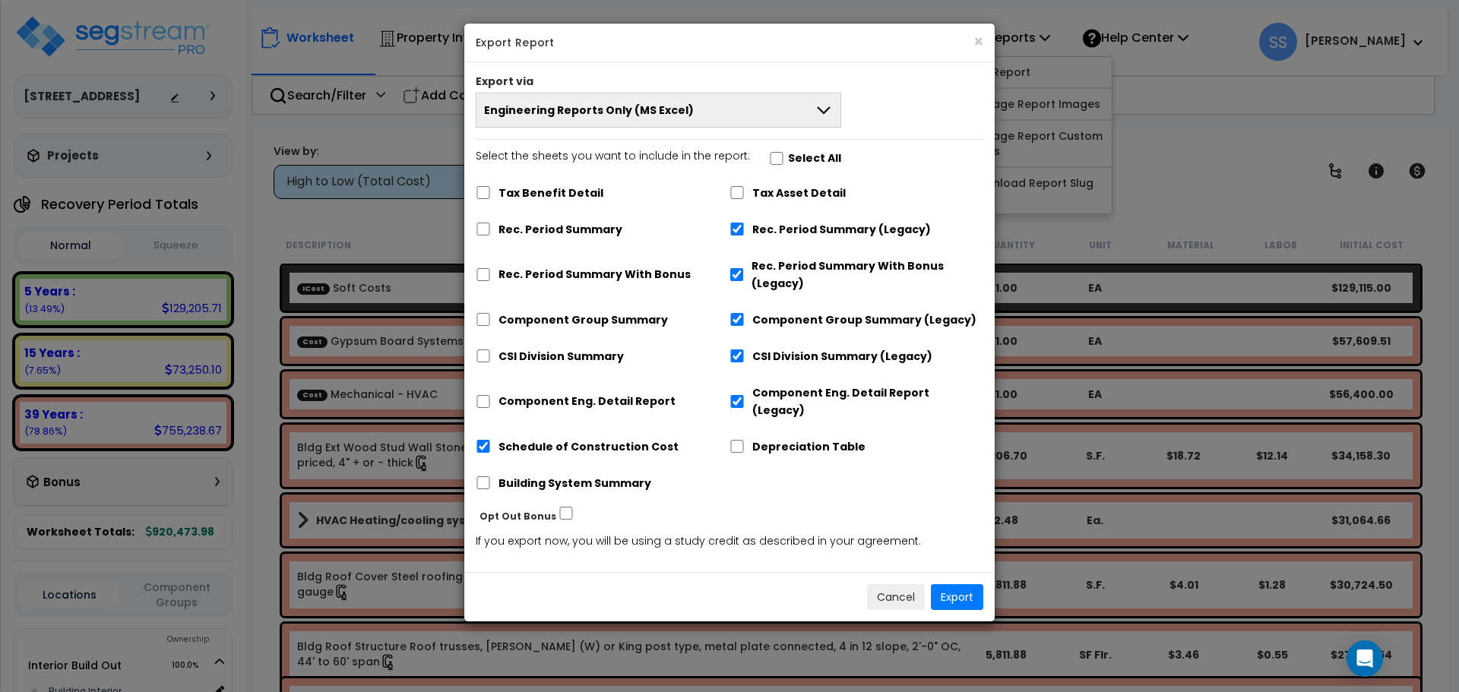
click at [627, 119] on button "Engineering Reports Only (MS Excel)" at bounding box center [658, 110] width 365 height 35
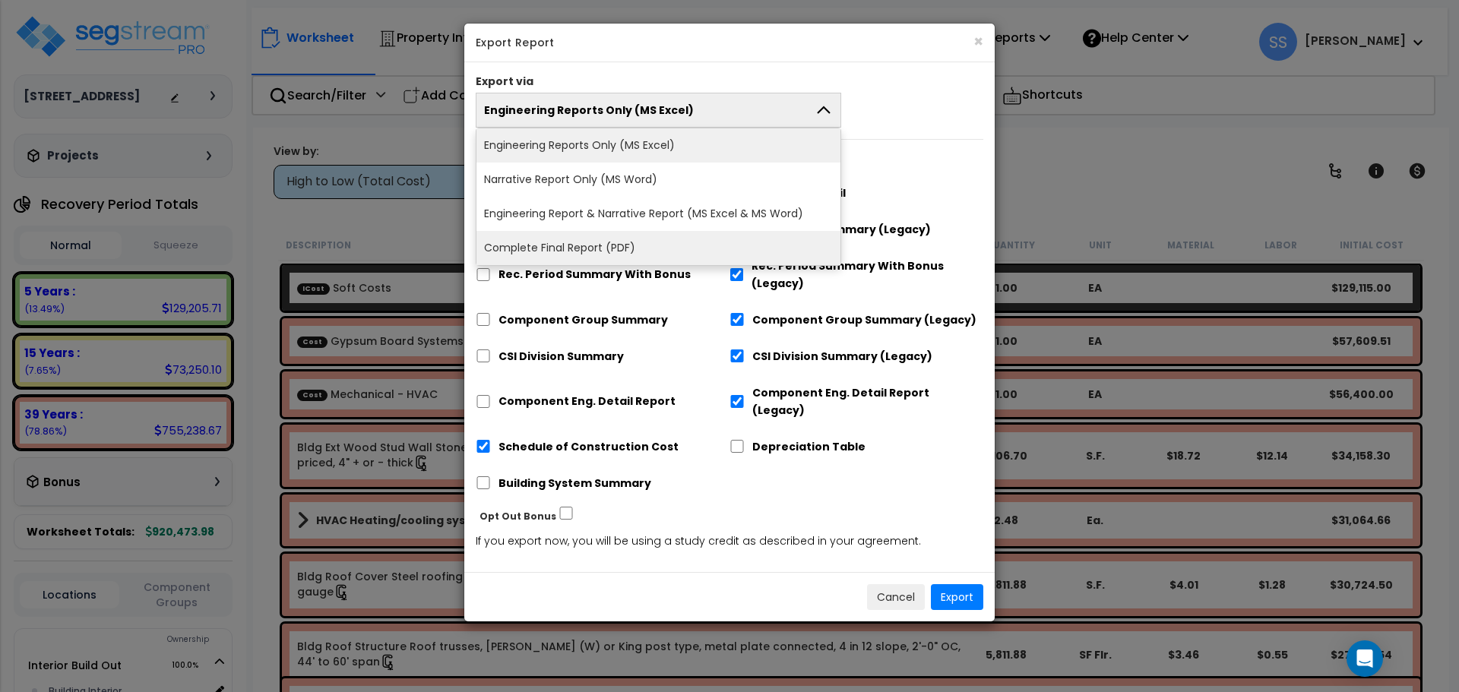
click at [592, 249] on li "Complete Final Report (PDF)" at bounding box center [658, 248] width 364 height 34
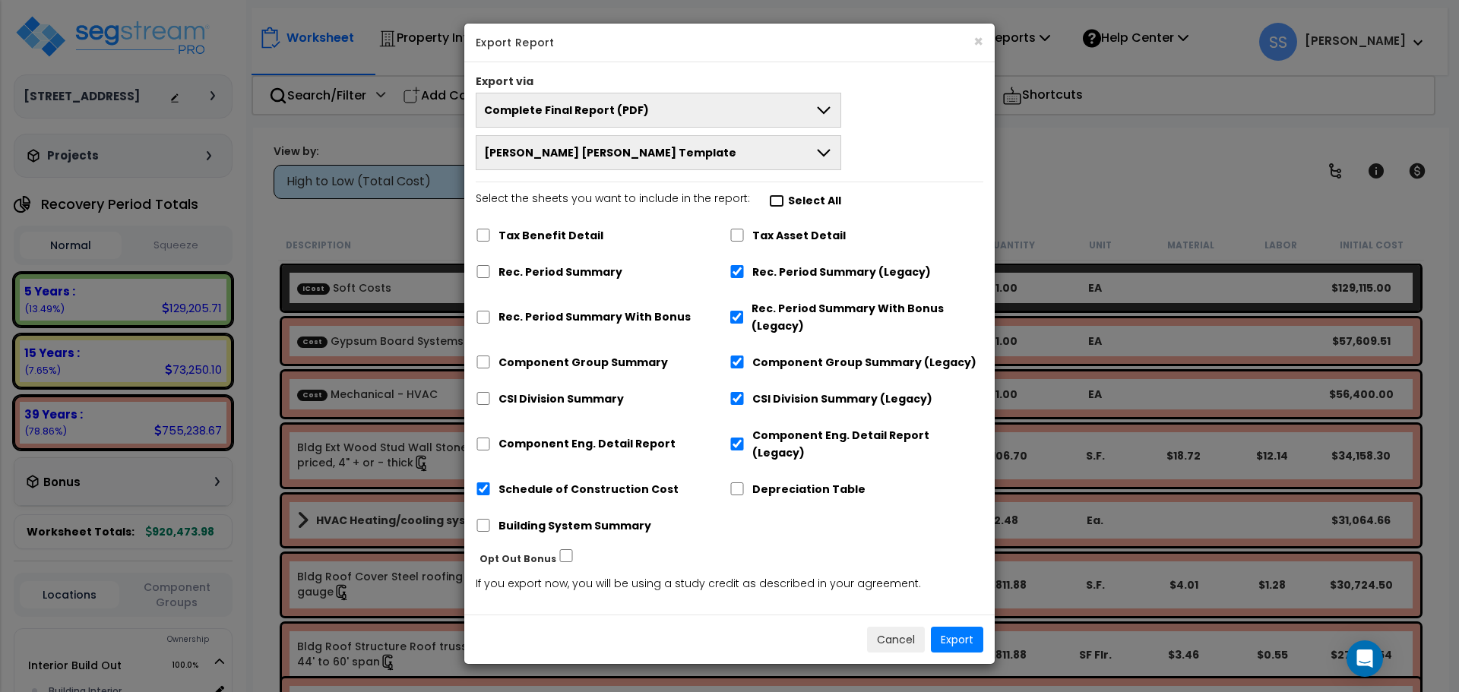
click at [769, 203] on input "Select the sheets you want to include in the report: Select All" at bounding box center [776, 200] width 15 height 13
checkbox input "true"
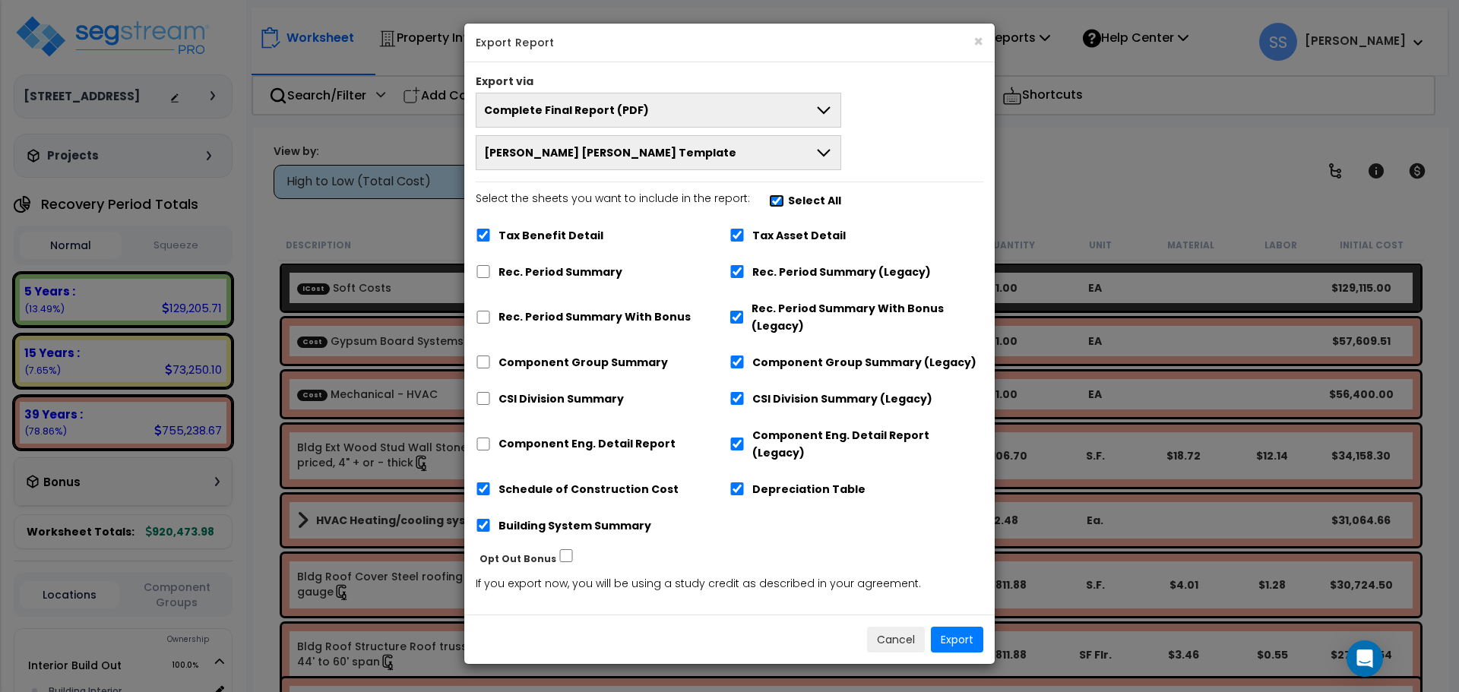
checkbox input "true"
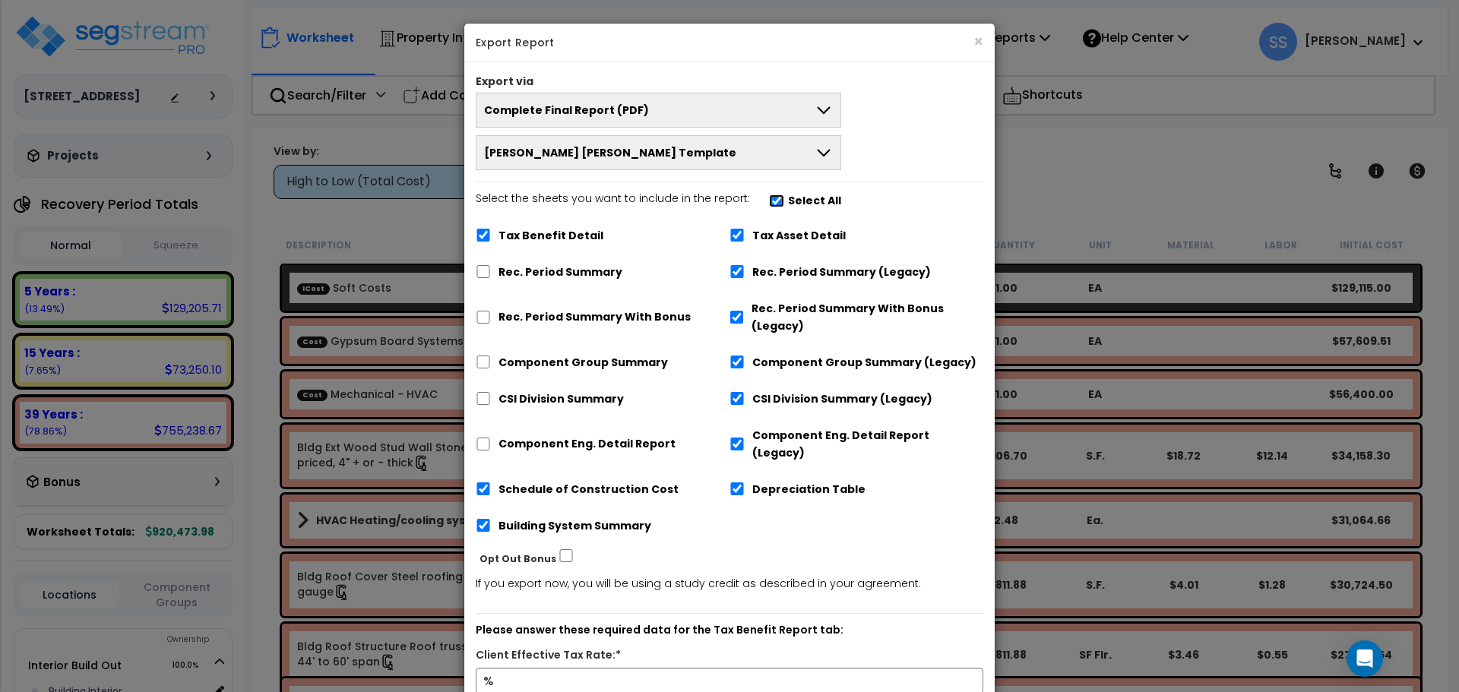
click at [769, 203] on input "Select the sheets you want to include in the report: Select All" at bounding box center [776, 200] width 15 height 13
checkbox input "false"
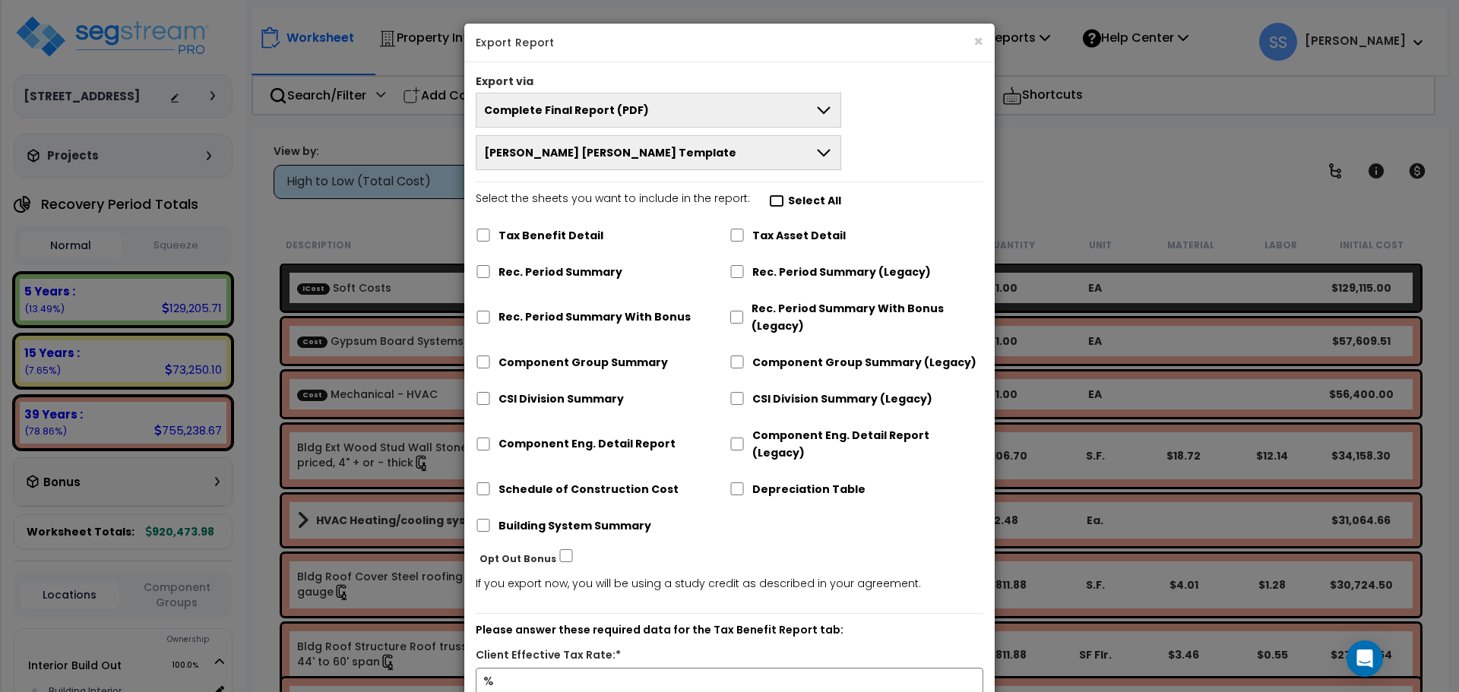
checkbox input "false"
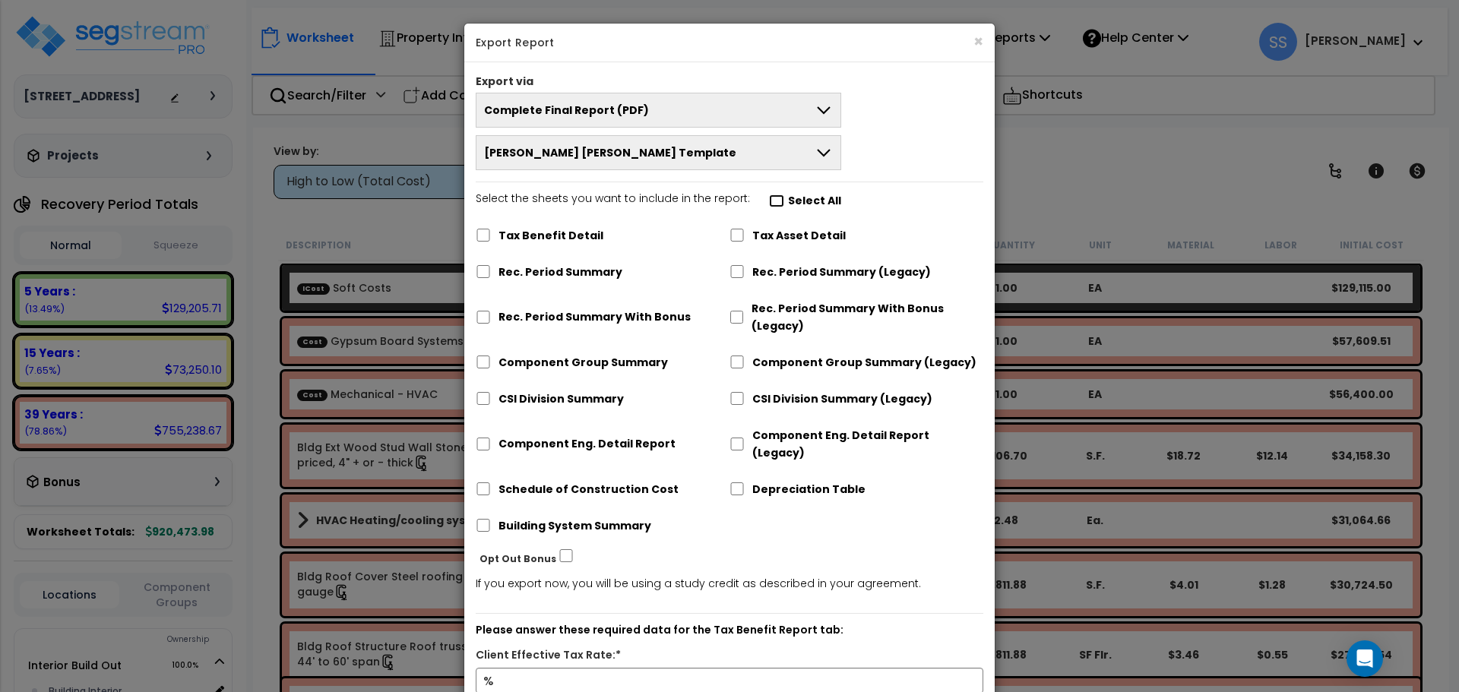
checkbox input "false"
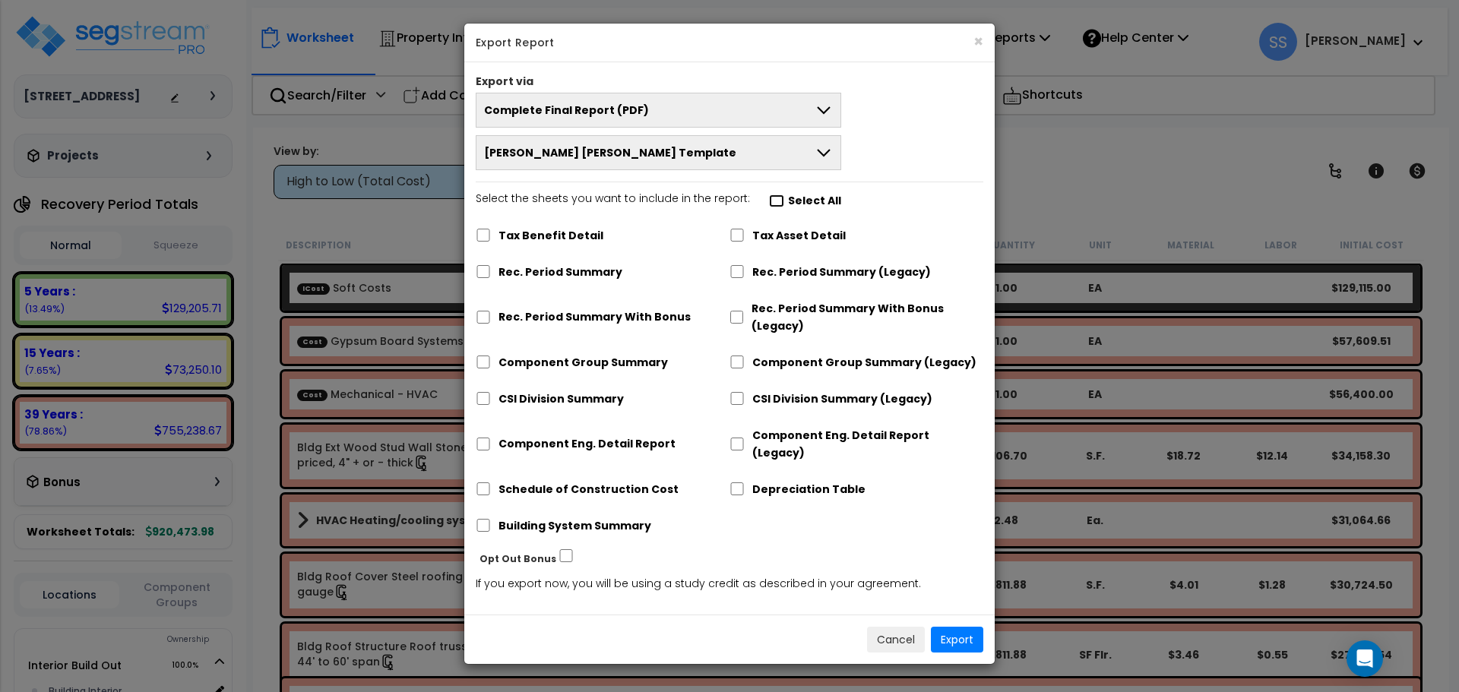
click at [769, 203] on input "Select the sheets you want to include in the report: Select All" at bounding box center [776, 200] width 15 height 13
checkbox input "true"
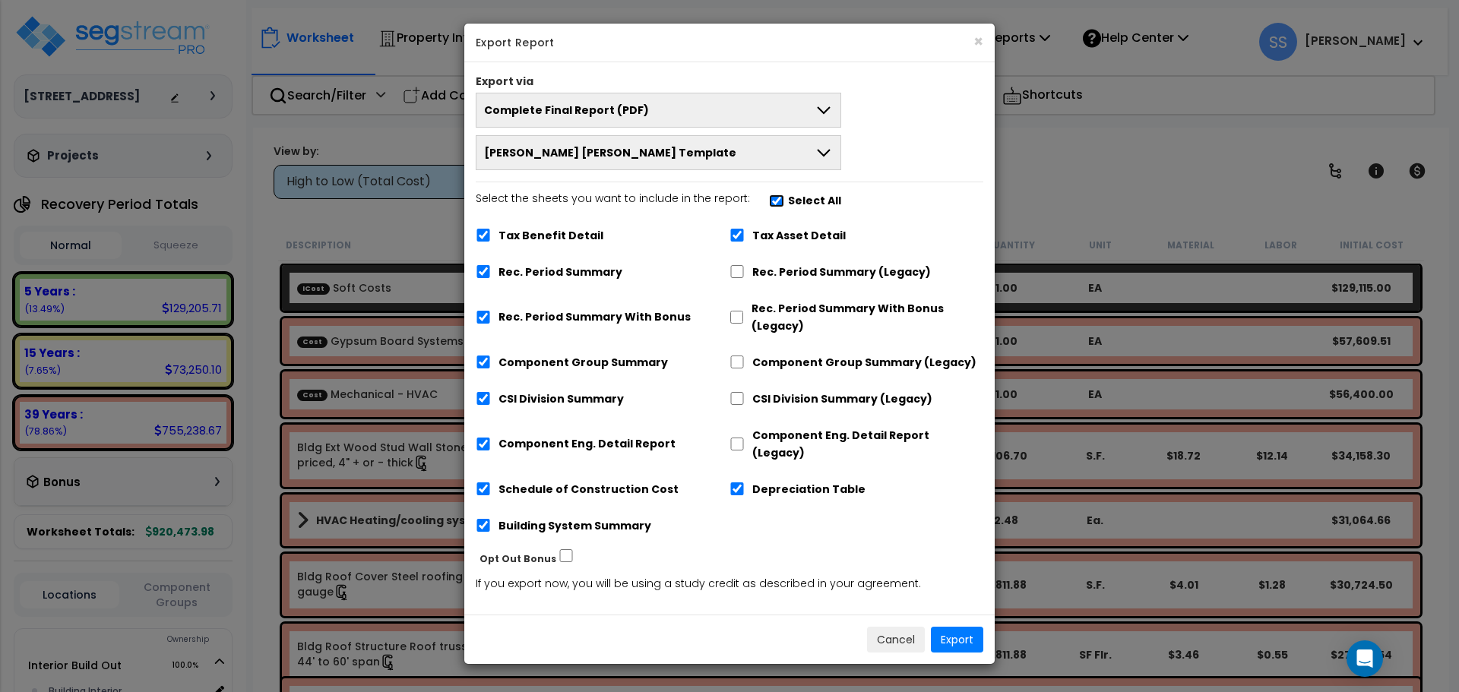
checkbox input "true"
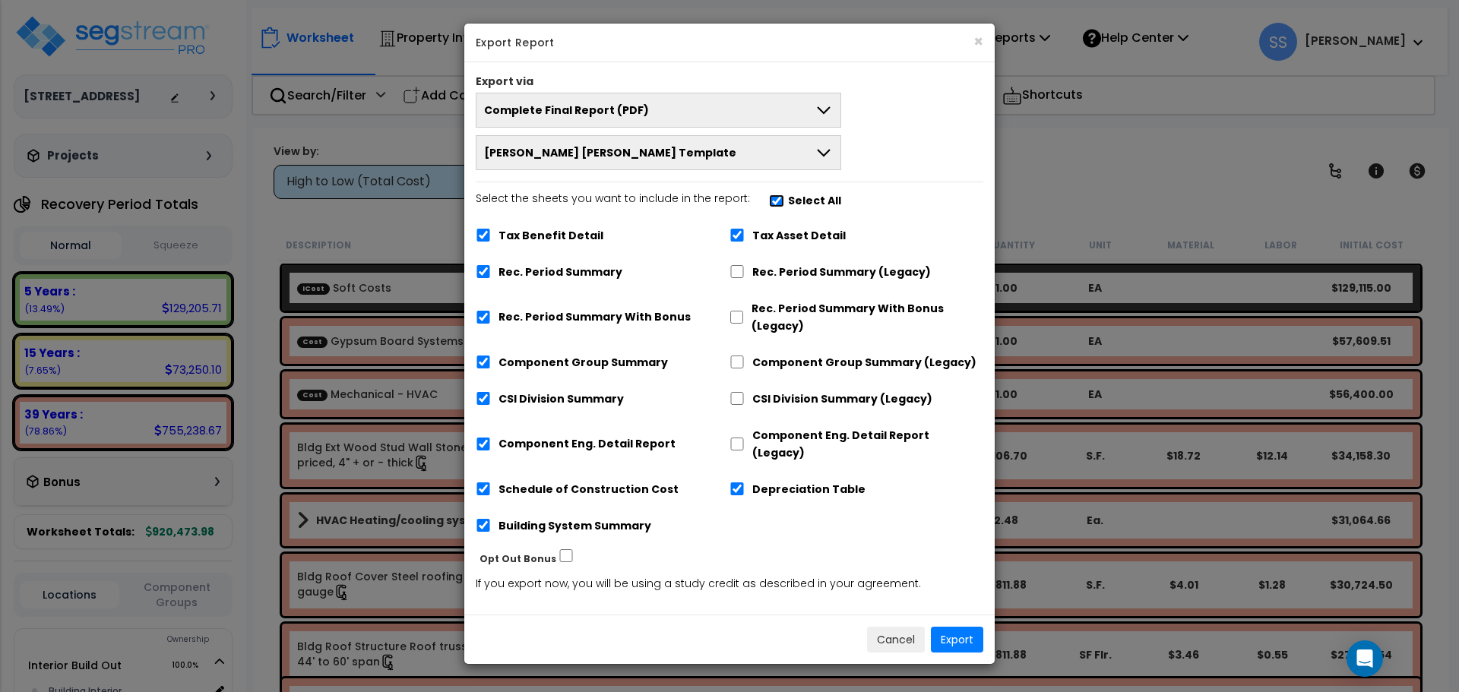
checkbox input "true"
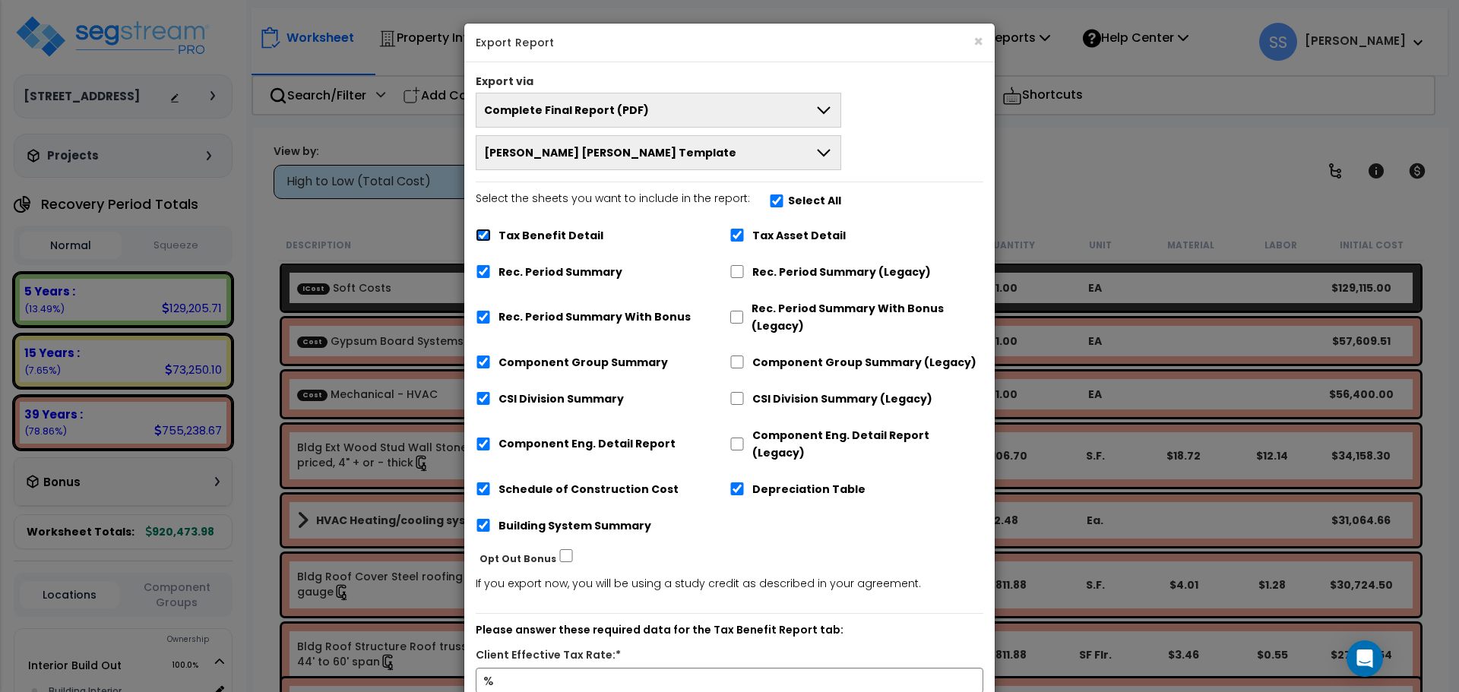
click at [486, 235] on input "Tax Benefit Detail" at bounding box center [483, 235] width 15 height 13
checkbox input "false"
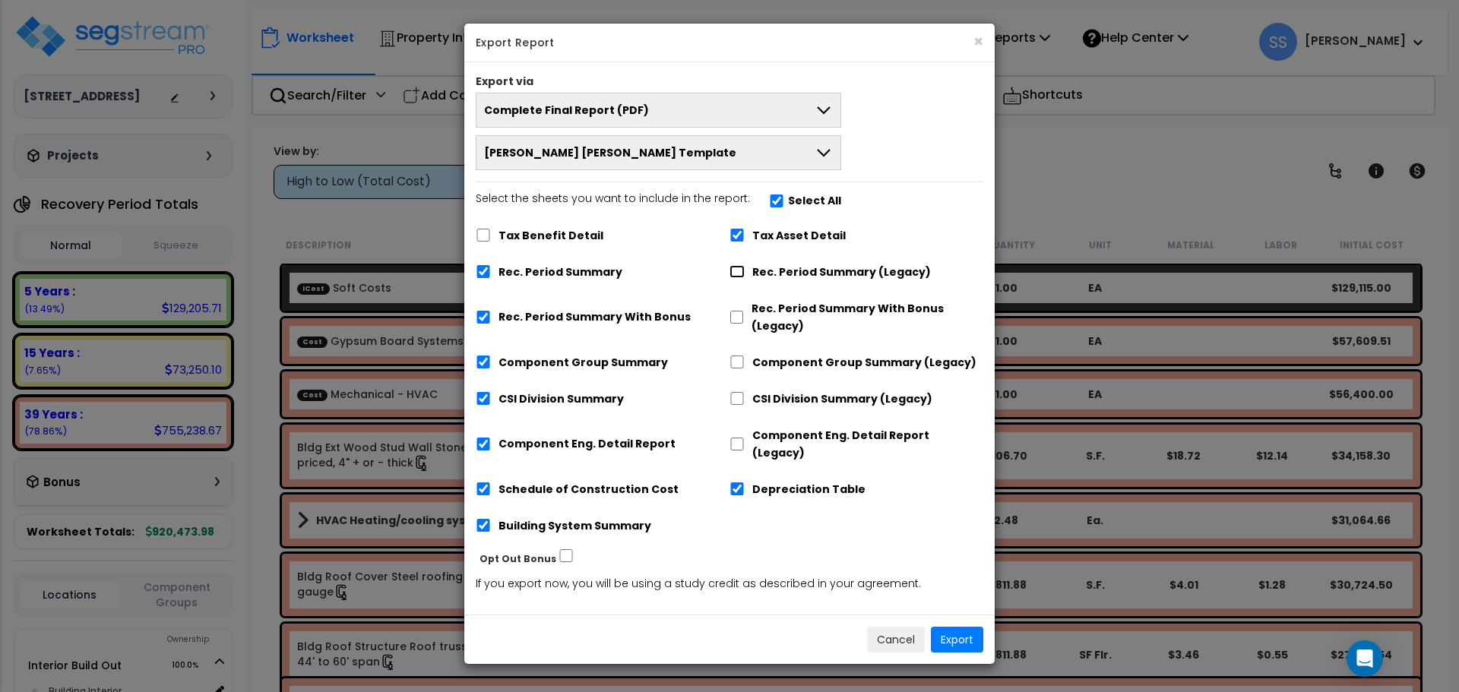
click at [738, 273] on input "Rec. Period Summary (Legacy)" at bounding box center [736, 271] width 15 height 13
checkbox input "true"
checkbox input "false"
click at [556, 317] on label "Rec. Period Summary With Bonus" at bounding box center [594, 316] width 192 height 17
click at [491, 317] on input "Rec. Period Summary With Bonus" at bounding box center [483, 317] width 15 height 13
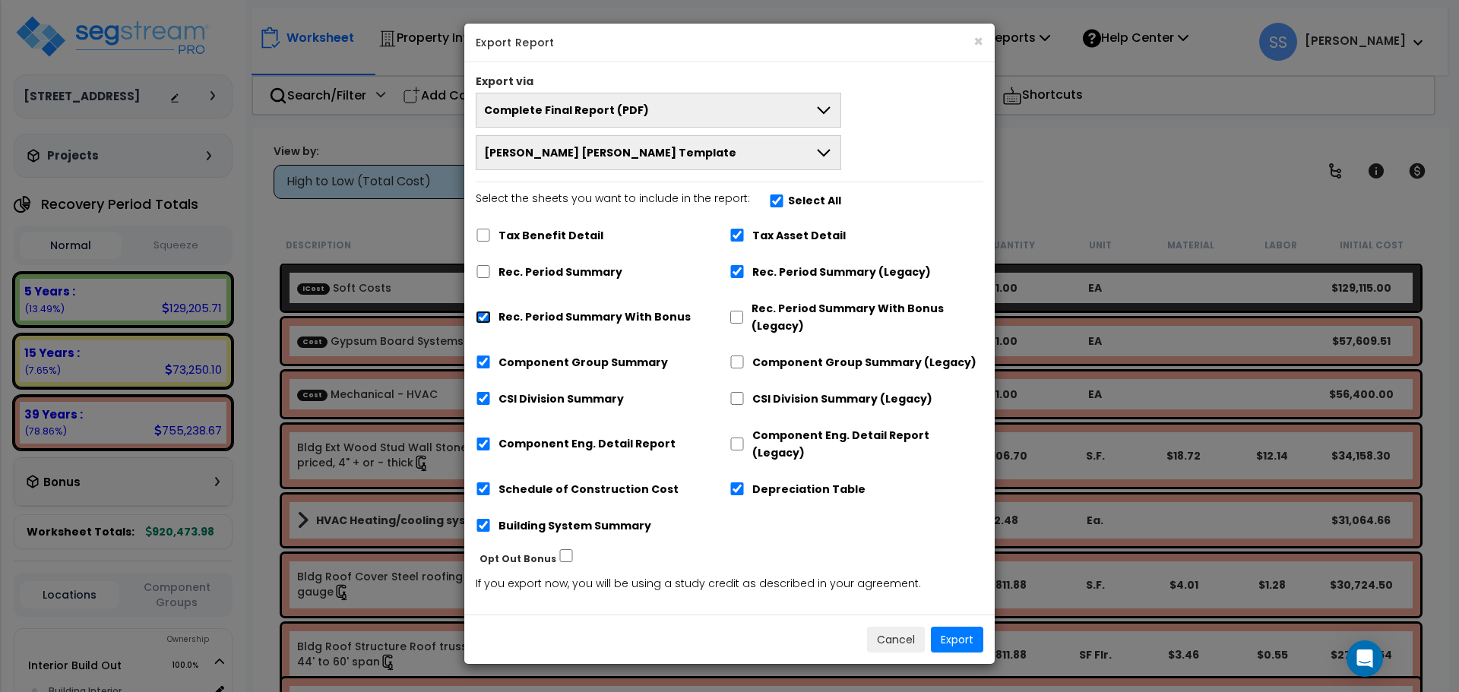
checkbox input "false"
click at [952, 627] on button "Export" at bounding box center [957, 640] width 52 height 26
